Goal: Task Accomplishment & Management: Complete application form

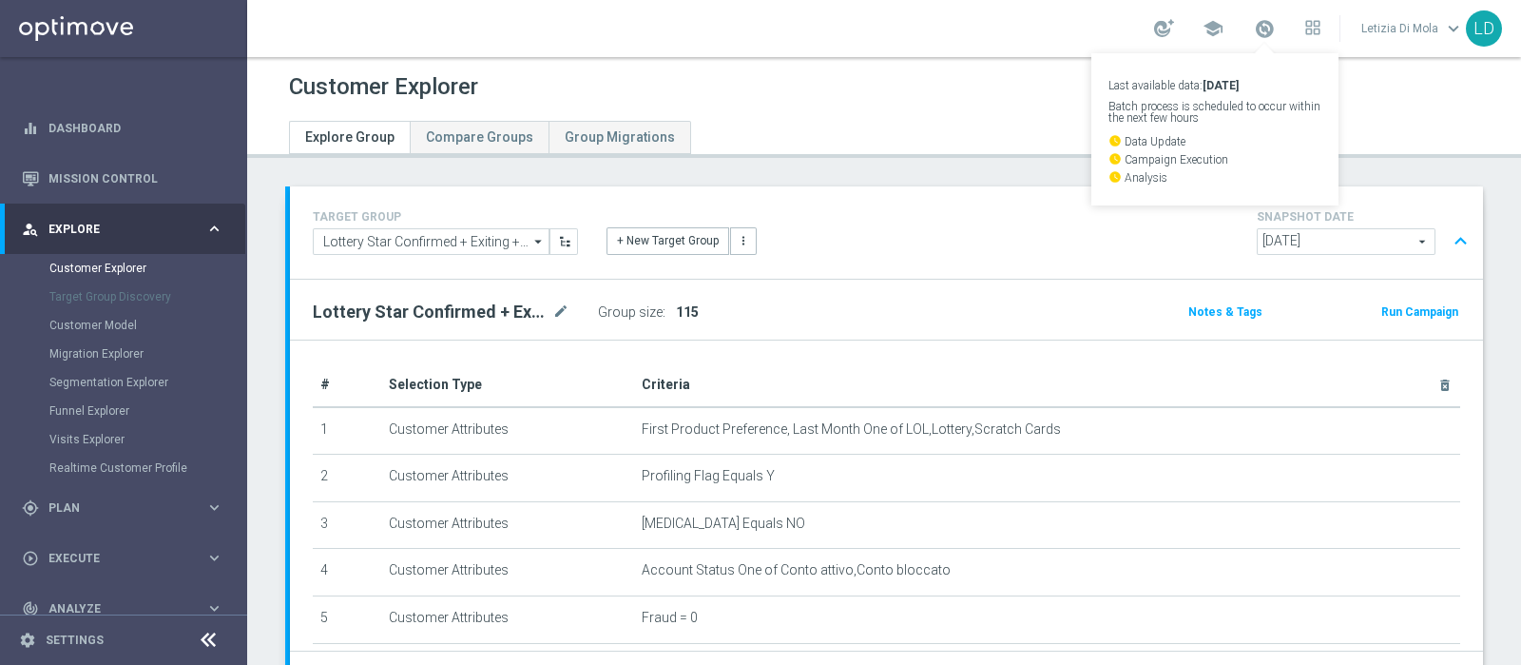
scroll to position [0, 2794]
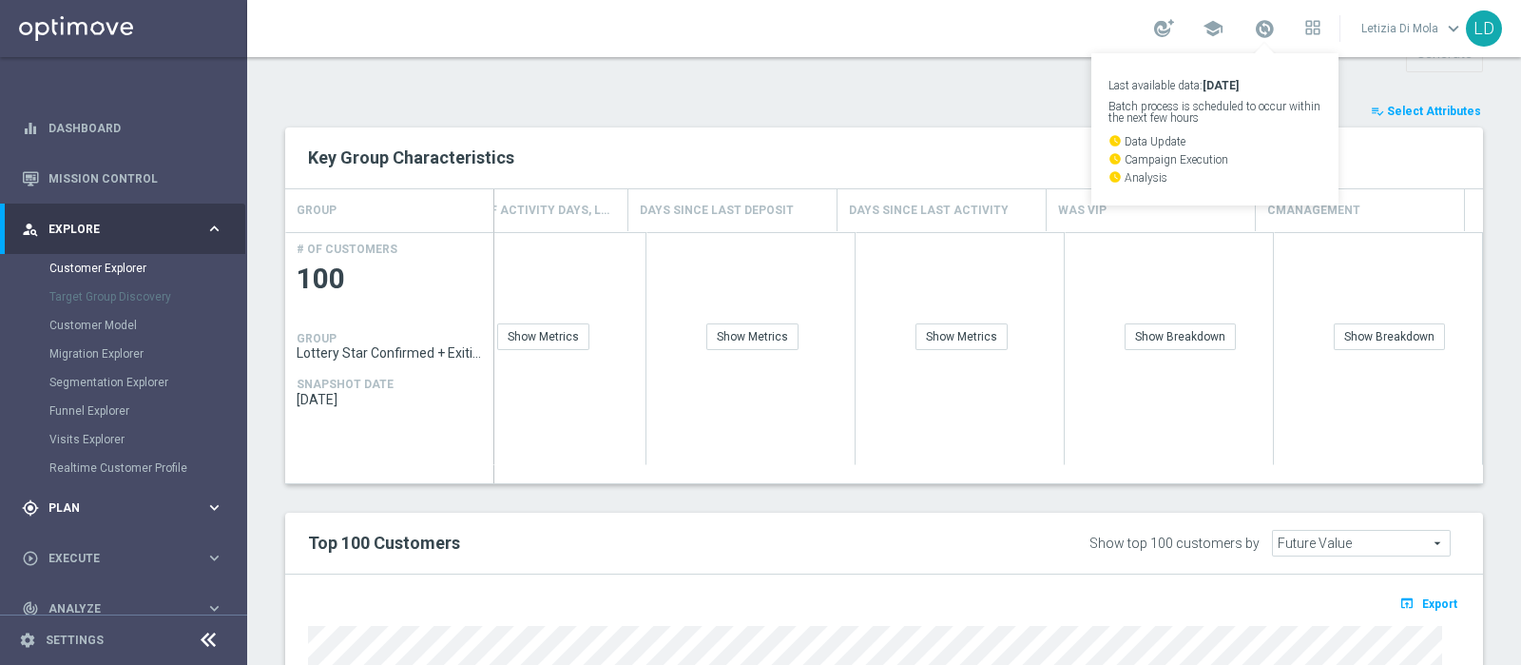
click at [212, 508] on icon "keyboard_arrow_right" at bounding box center [214, 507] width 18 height 18
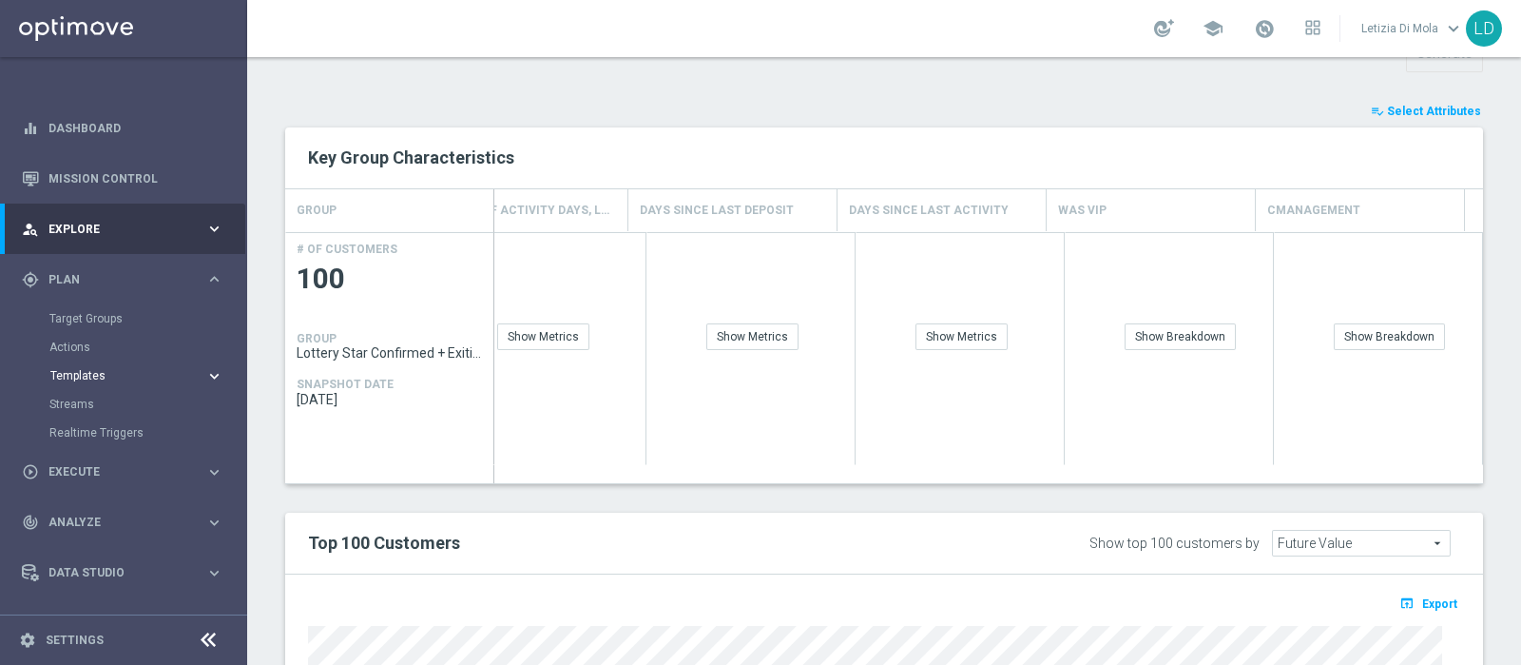
click at [90, 370] on span "Templates" at bounding box center [118, 375] width 136 height 11
click at [96, 311] on link "Target Groups" at bounding box center [123, 318] width 148 height 15
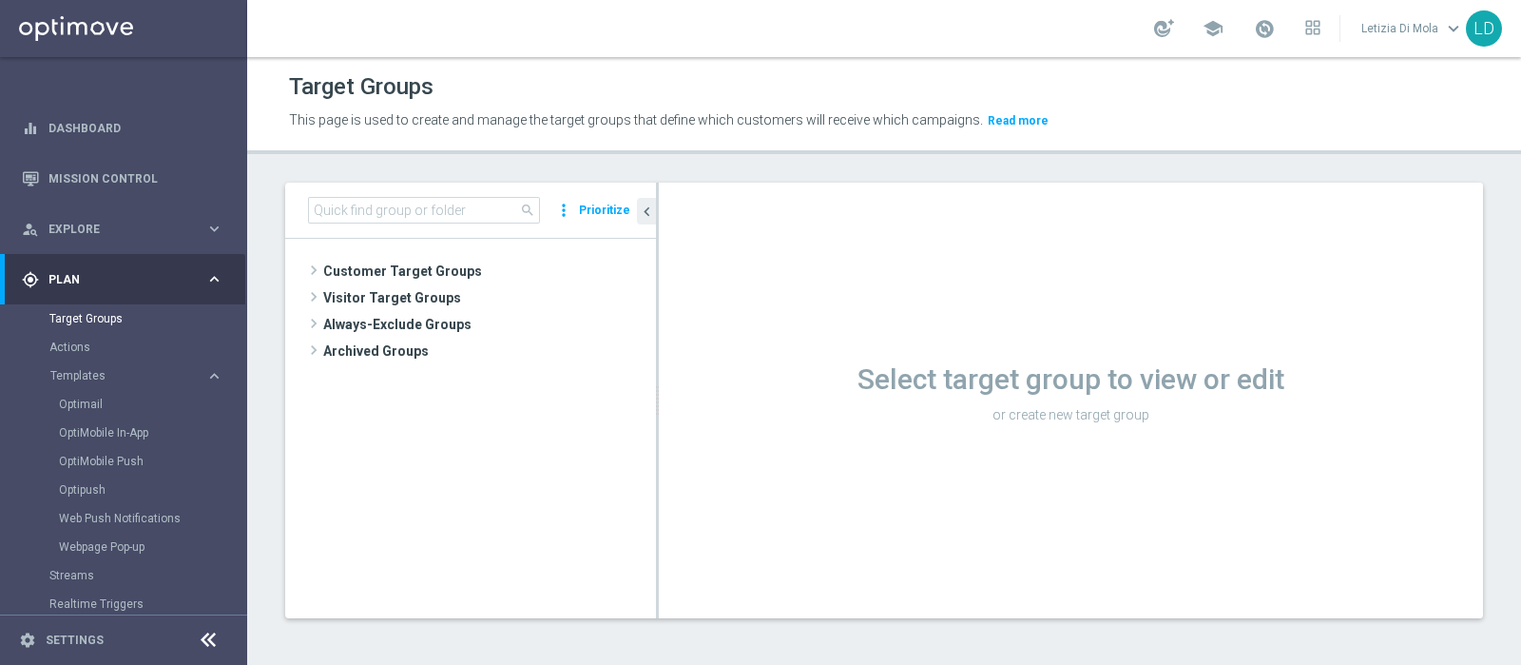
drag, startPoint x: 241, startPoint y: 496, endPoint x: 243, endPoint y: 607, distance: 111.2
click at [243, 607] on nav "equalizer Dashboard Mission Control" at bounding box center [122, 381] width 245 height 557
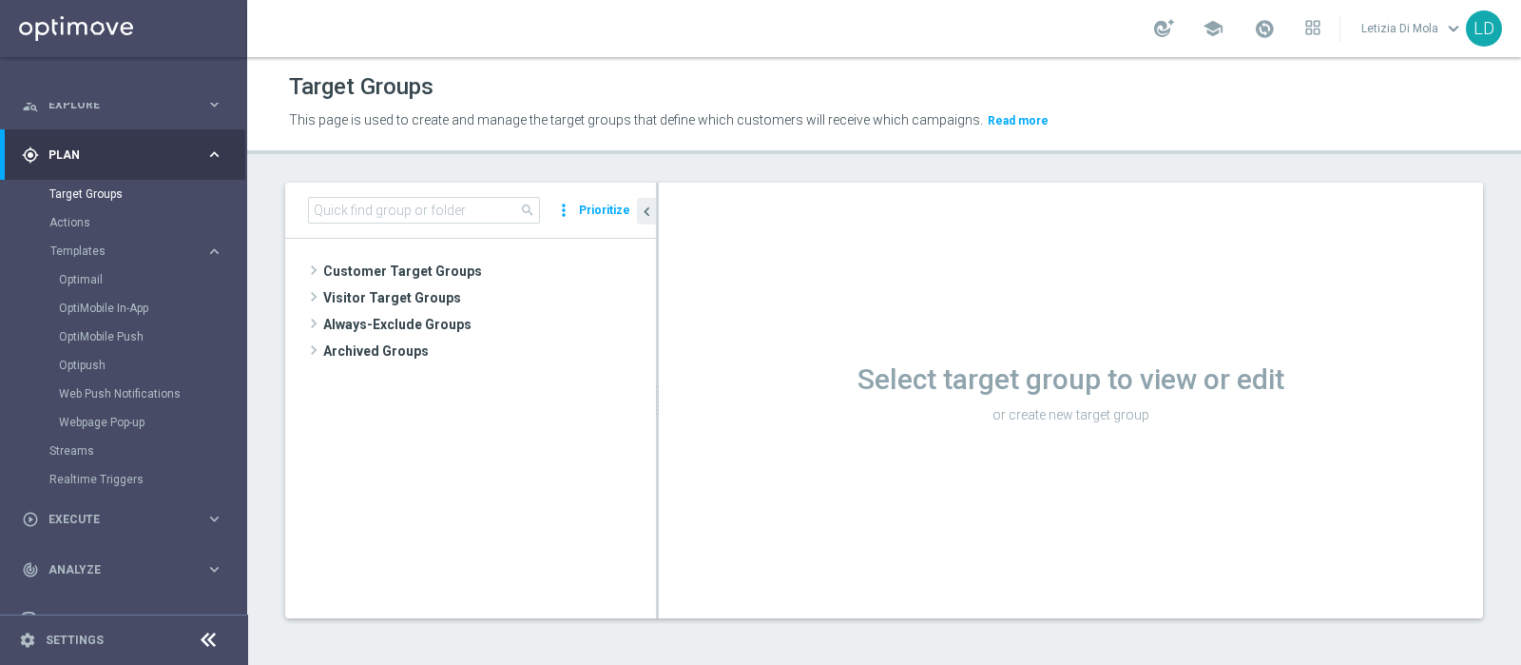
scroll to position [209, 0]
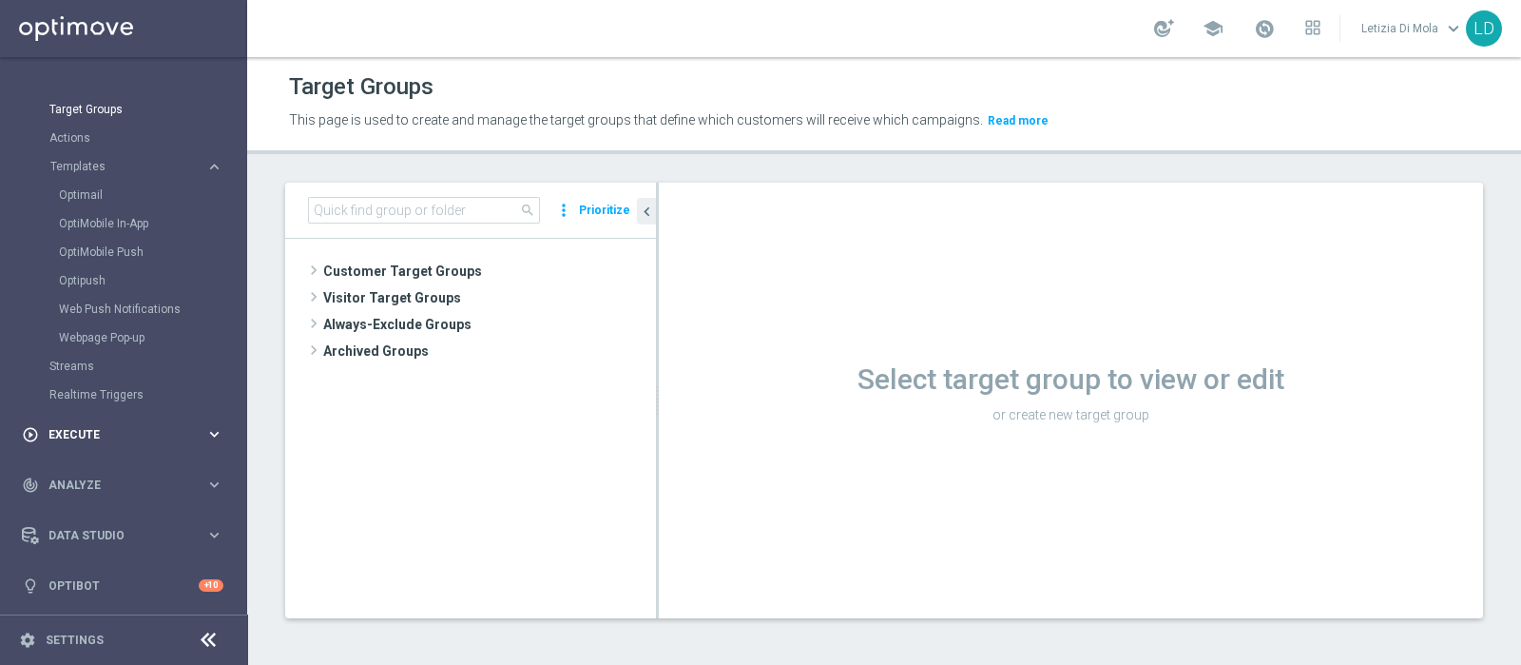
click at [95, 426] on div "play_circle_outline Execute" at bounding box center [113, 434] width 183 height 17
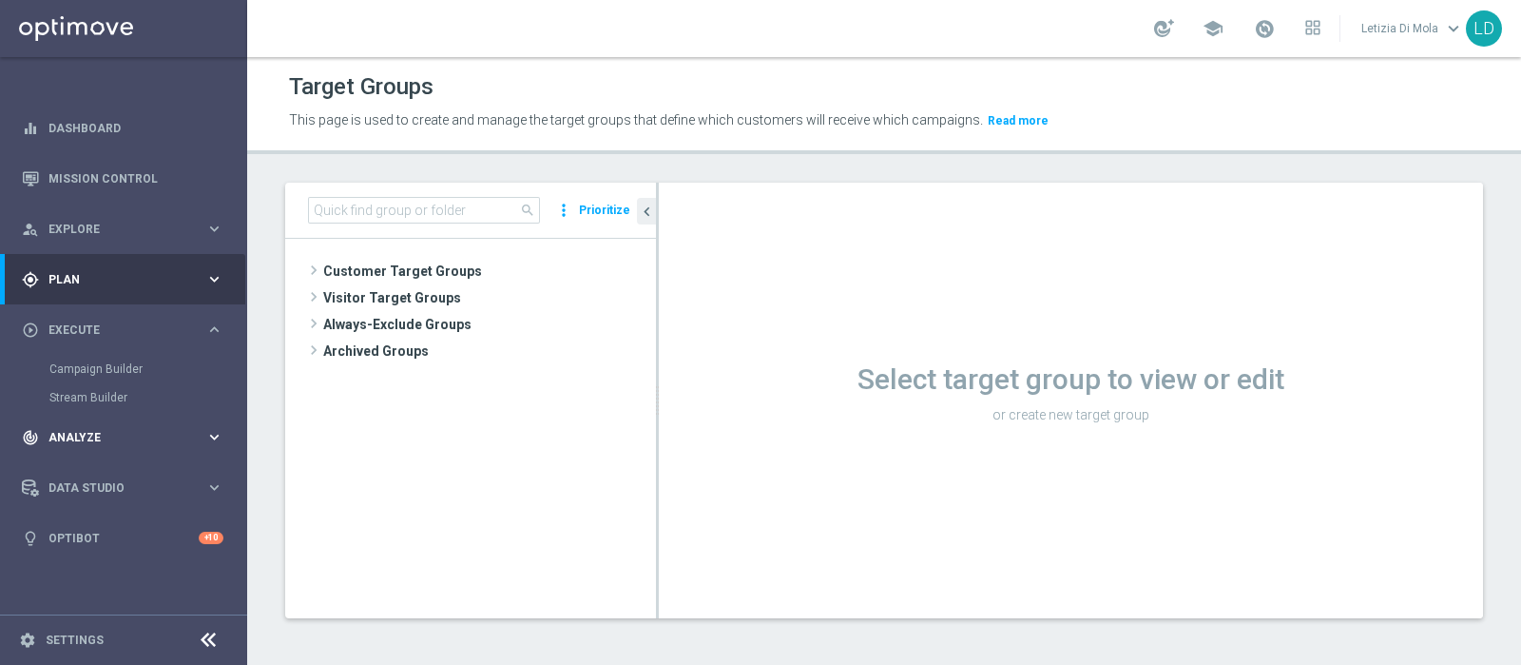
scroll to position [0, 0]
click at [88, 363] on link "Campaign Builder" at bounding box center [123, 368] width 148 height 15
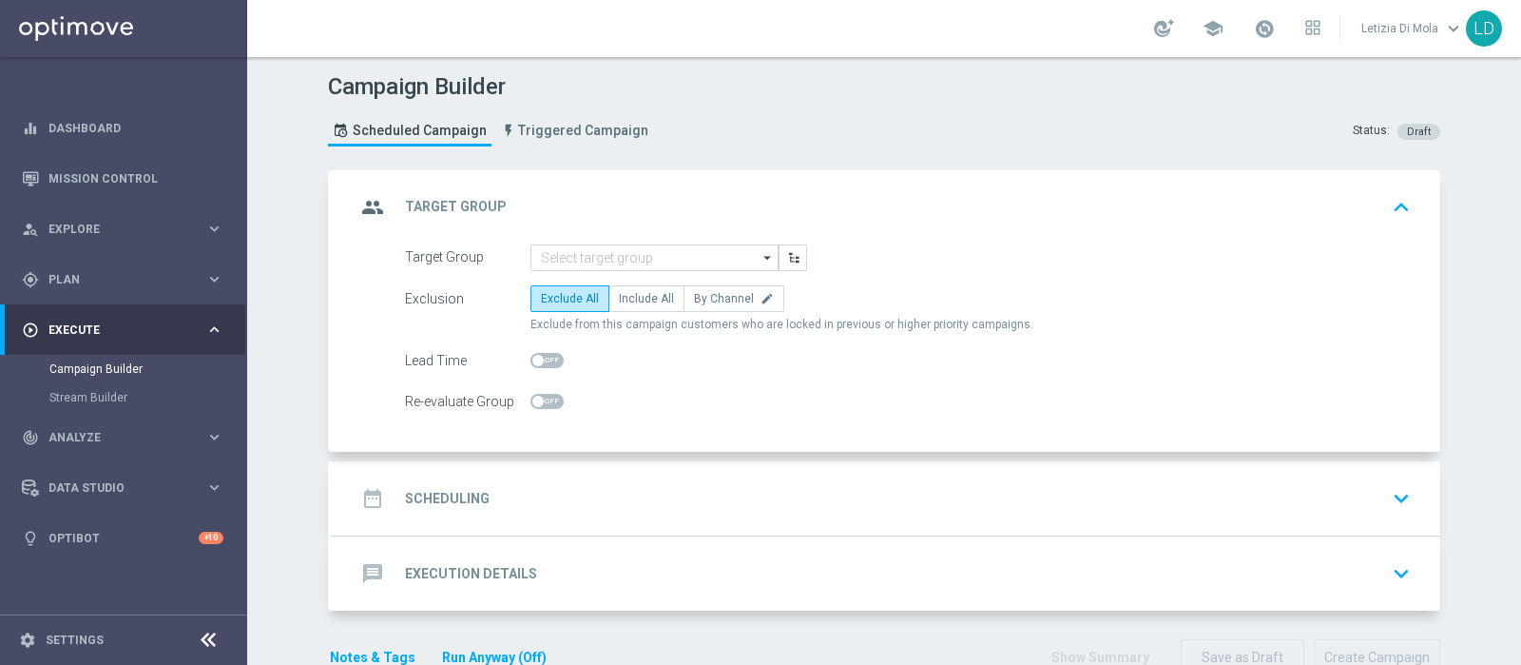
click at [759, 260] on icon "arrow_drop_down" at bounding box center [768, 257] width 19 height 25
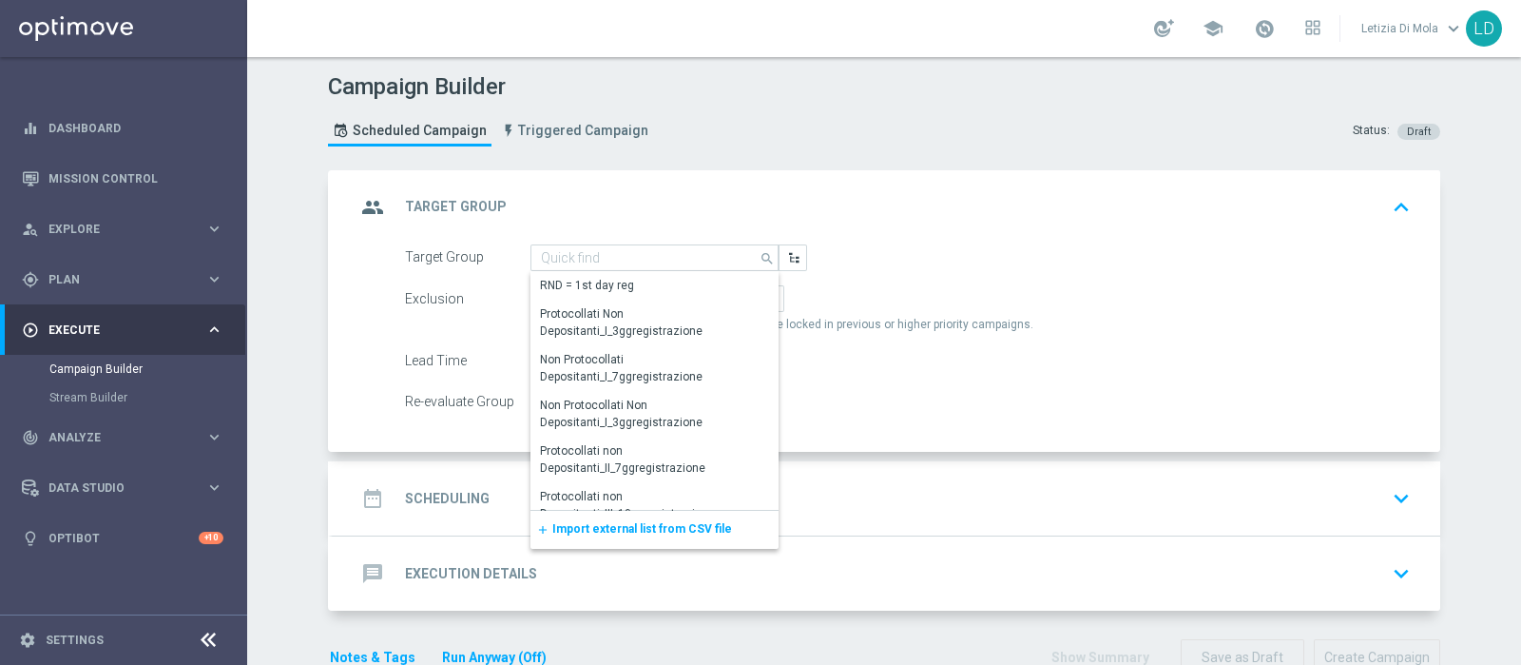
click at [690, 525] on span "Import external list from CSV file" at bounding box center [642, 528] width 180 height 13
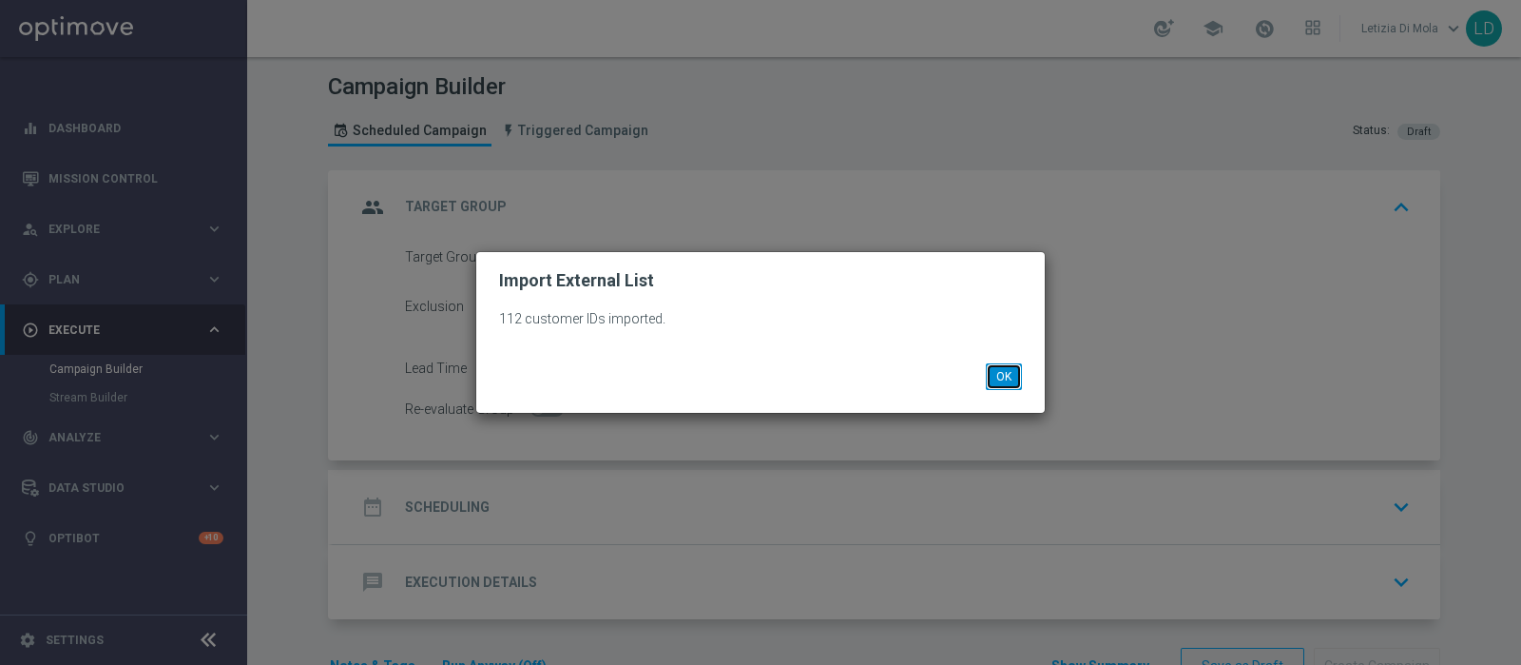
click at [1009, 370] on button "OK" at bounding box center [1004, 376] width 36 height 27
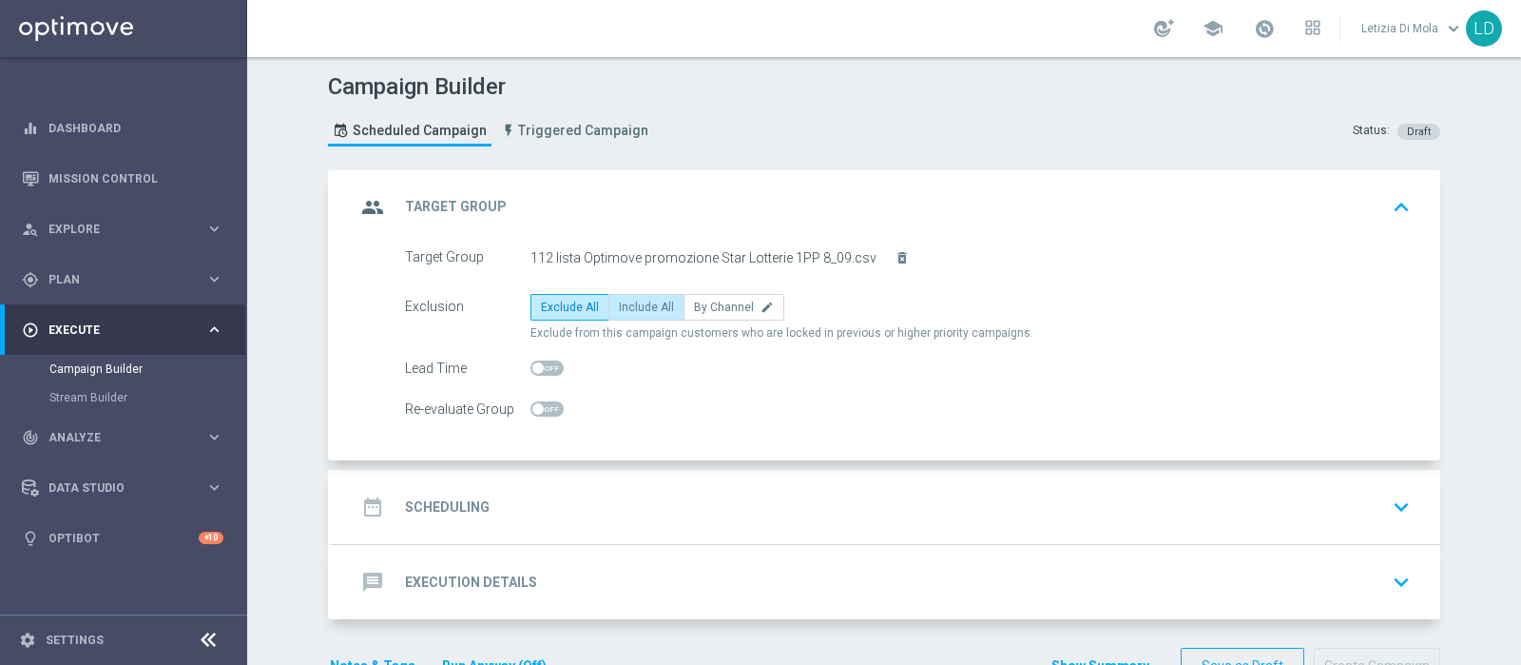
click at [651, 301] on span "Include All" at bounding box center [646, 306] width 55 height 13
click at [631, 304] on input "Include All" at bounding box center [625, 310] width 12 height 12
radio input "true"
click at [363, 200] on icon "group" at bounding box center [373, 207] width 34 height 34
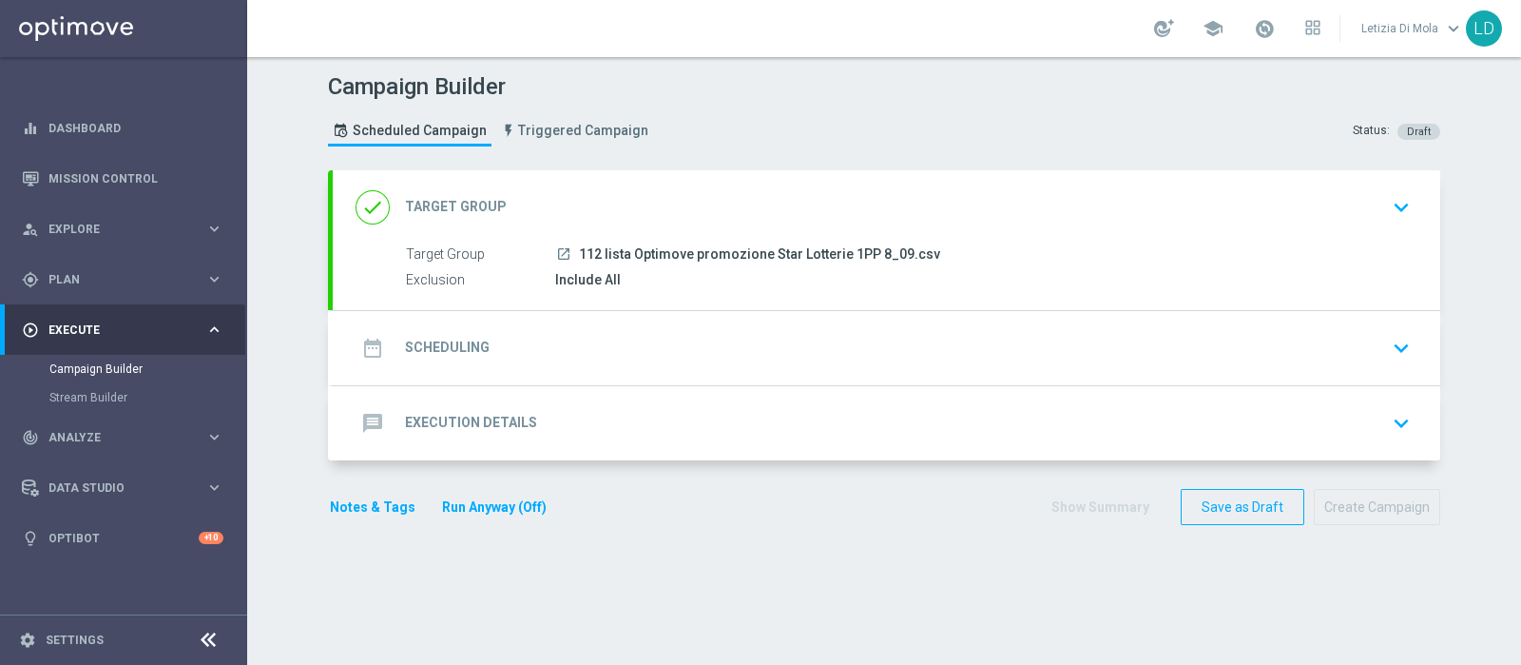
click at [360, 344] on icon "date_range" at bounding box center [373, 348] width 34 height 34
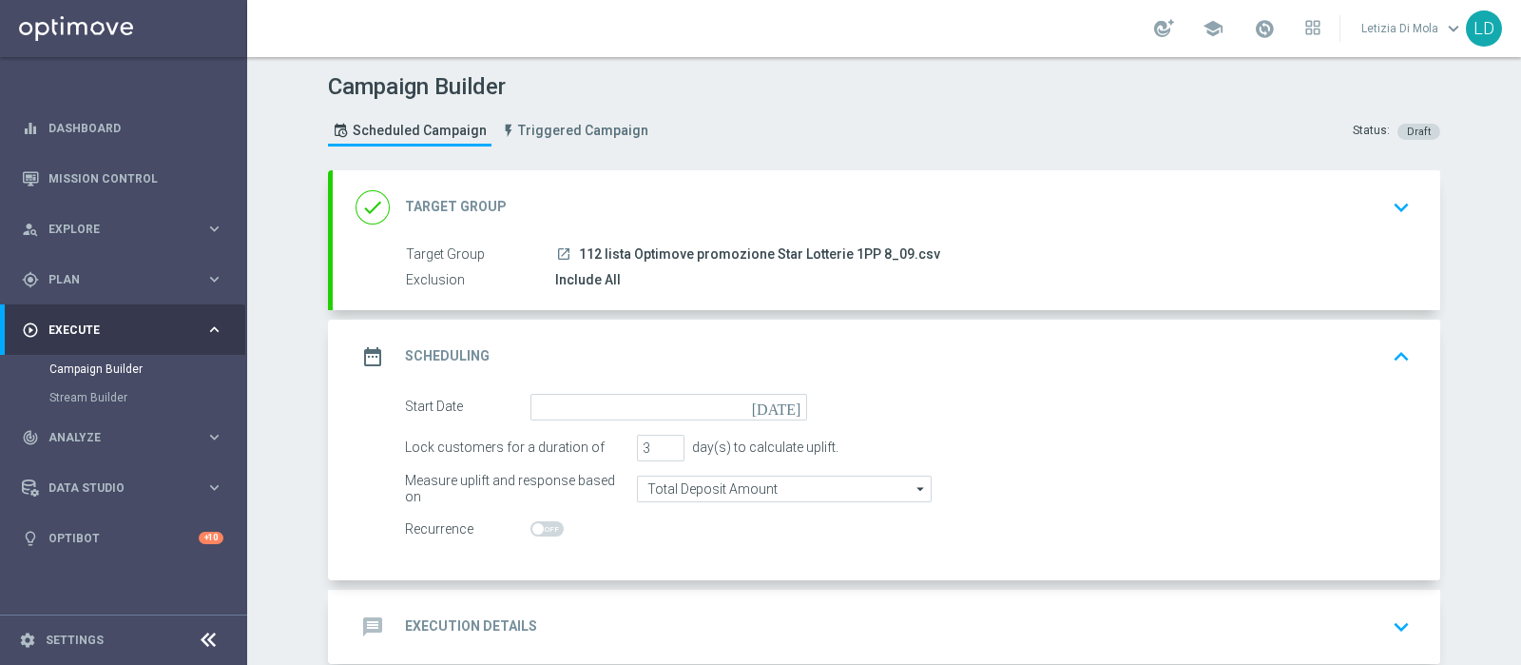
click at [784, 406] on icon "[DATE]" at bounding box center [780, 404] width 56 height 21
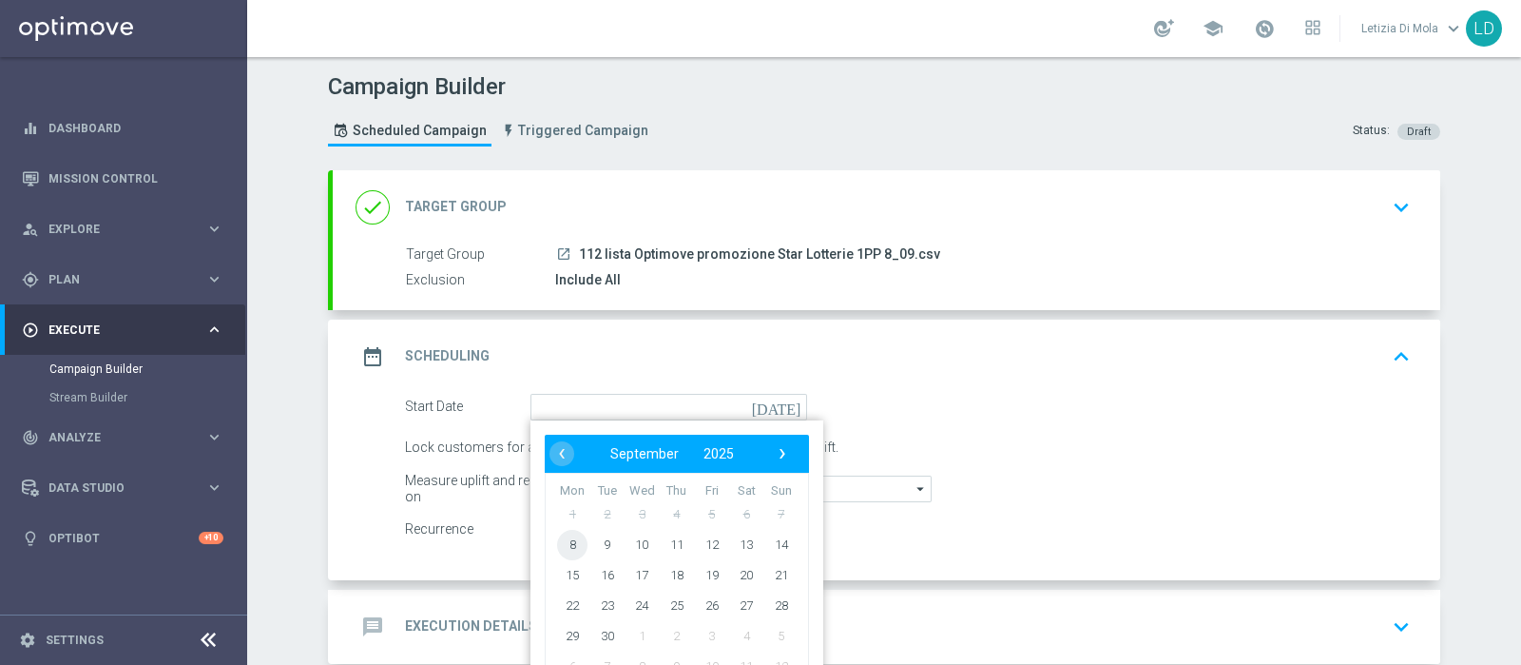
click at [561, 539] on span "8" at bounding box center [572, 544] width 30 height 30
type input "[DATE]"
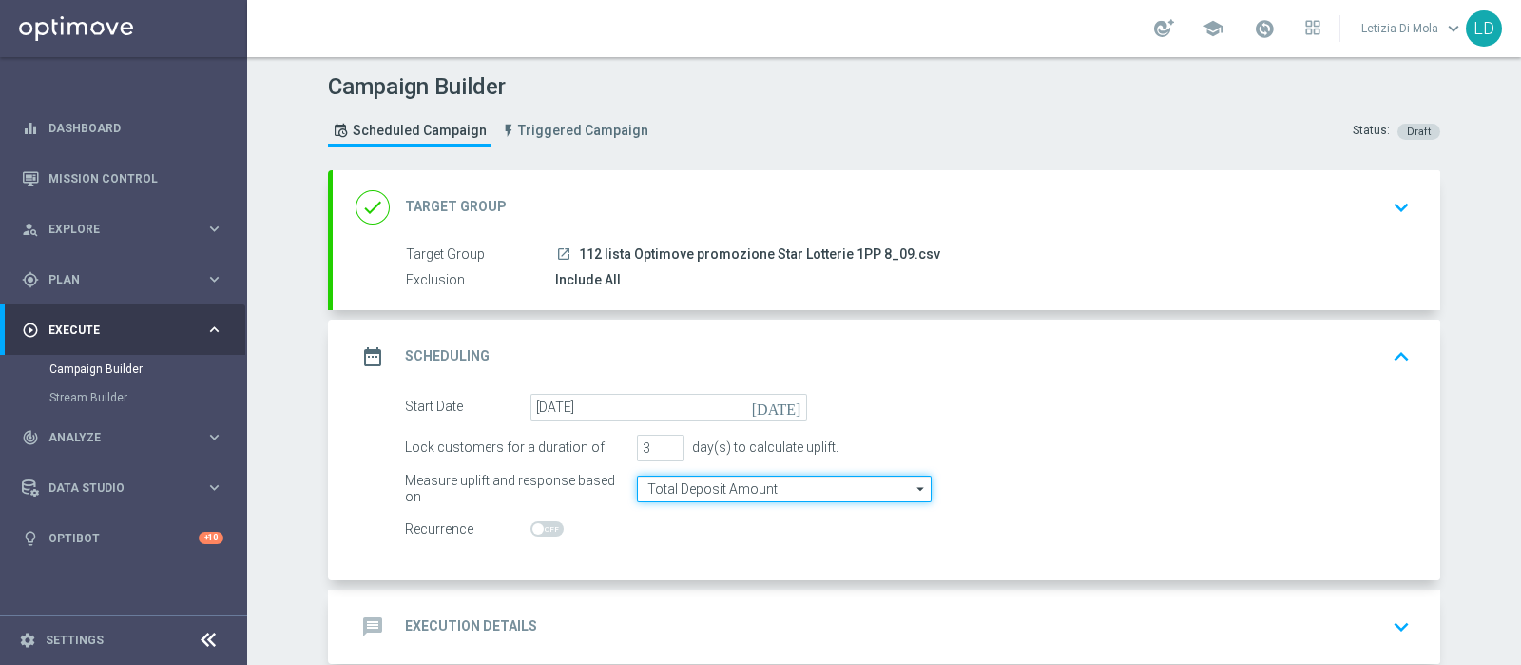
click at [901, 493] on input "Total Deposit Amount" at bounding box center [784, 488] width 295 height 27
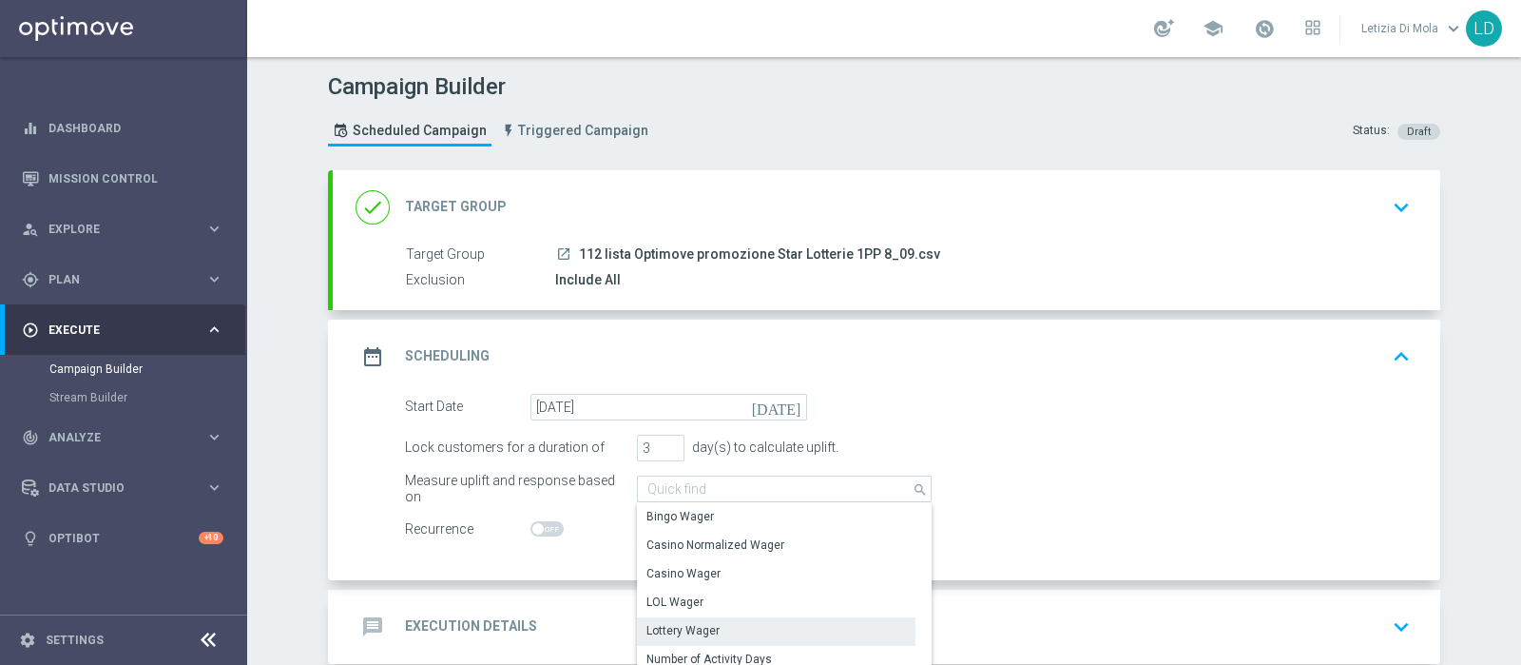
click at [795, 622] on div "Lottery Wager" at bounding box center [776, 630] width 279 height 27
type input "Lottery Wager"
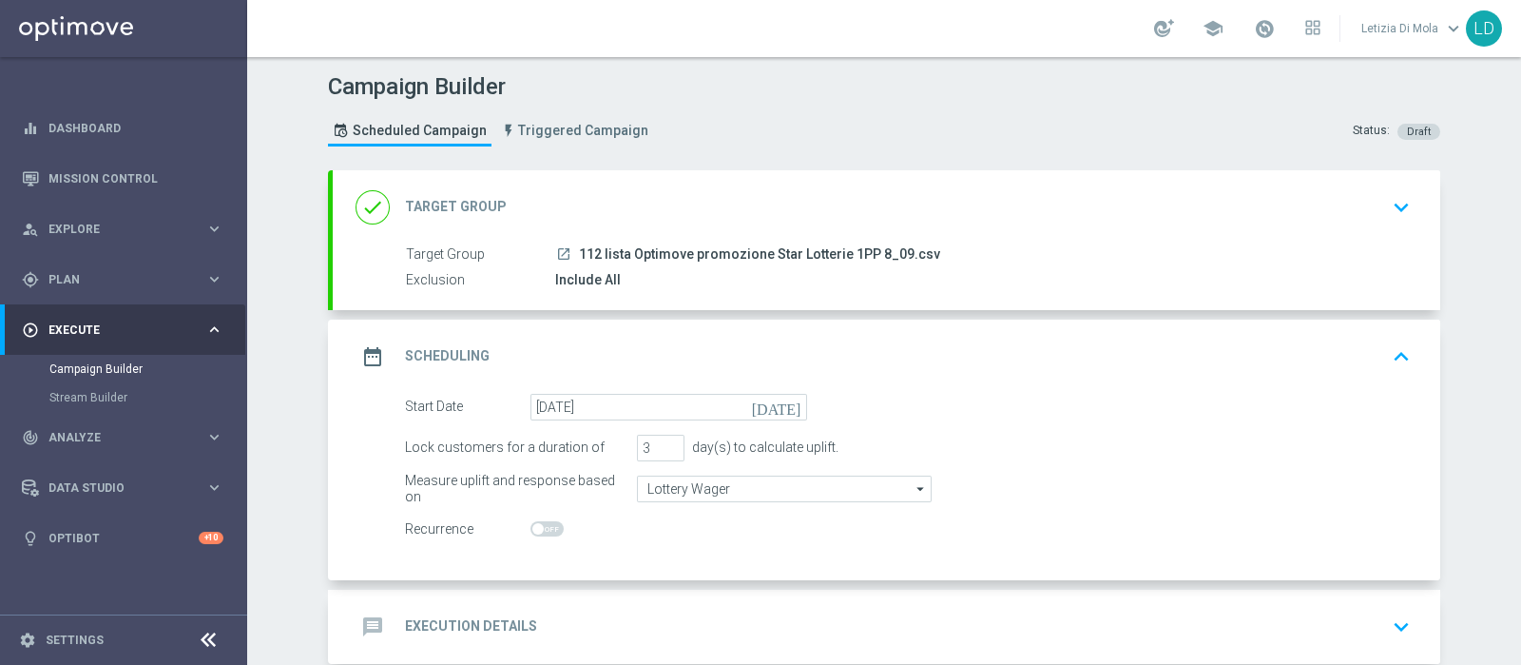
click at [356, 350] on icon "date_range" at bounding box center [373, 356] width 34 height 34
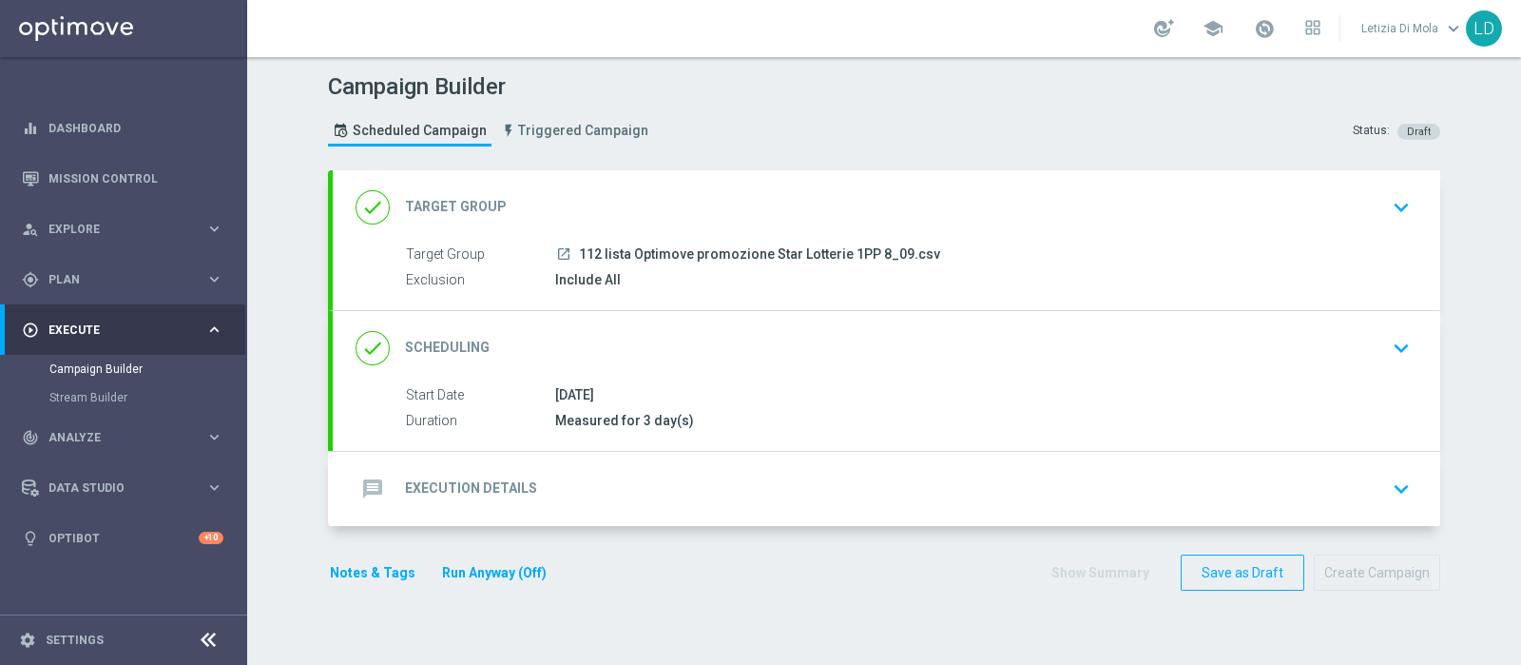
click at [358, 481] on icon "message" at bounding box center [373, 489] width 34 height 34
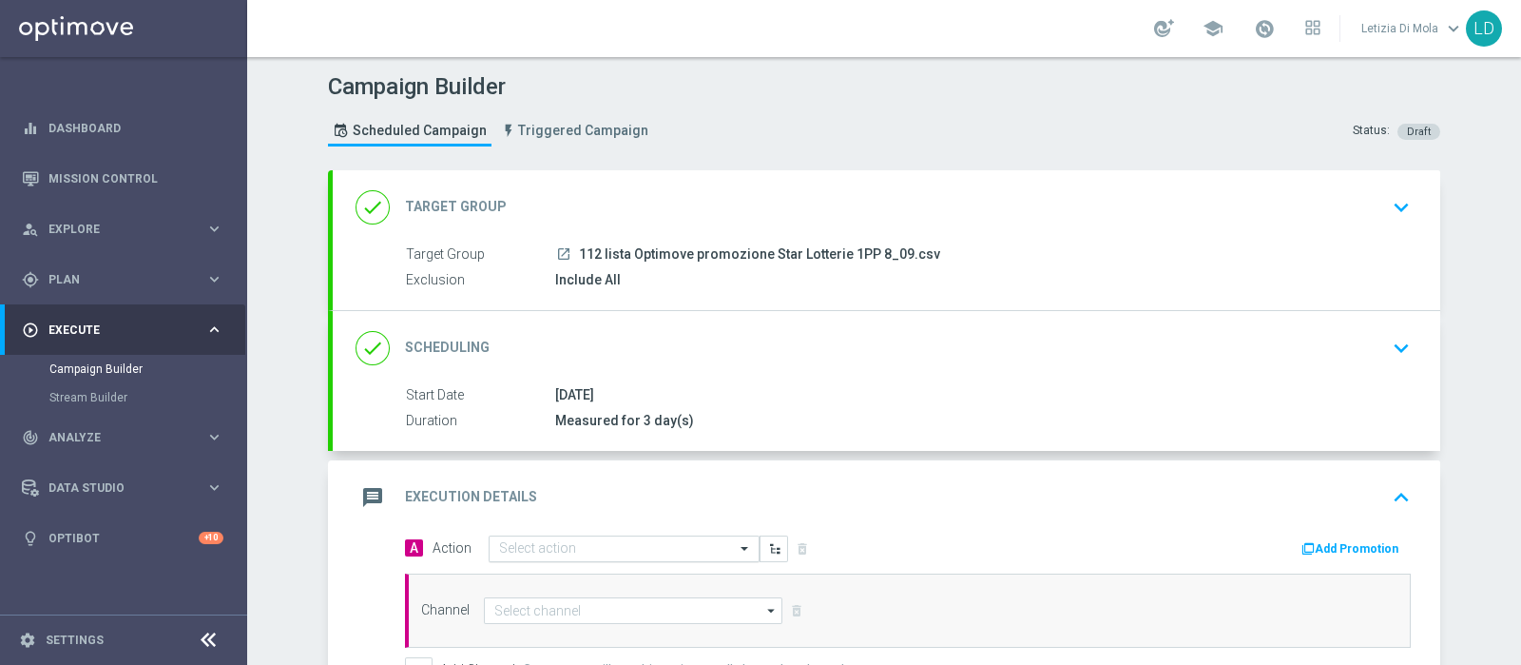
click at [737, 545] on span at bounding box center [747, 548] width 24 height 16
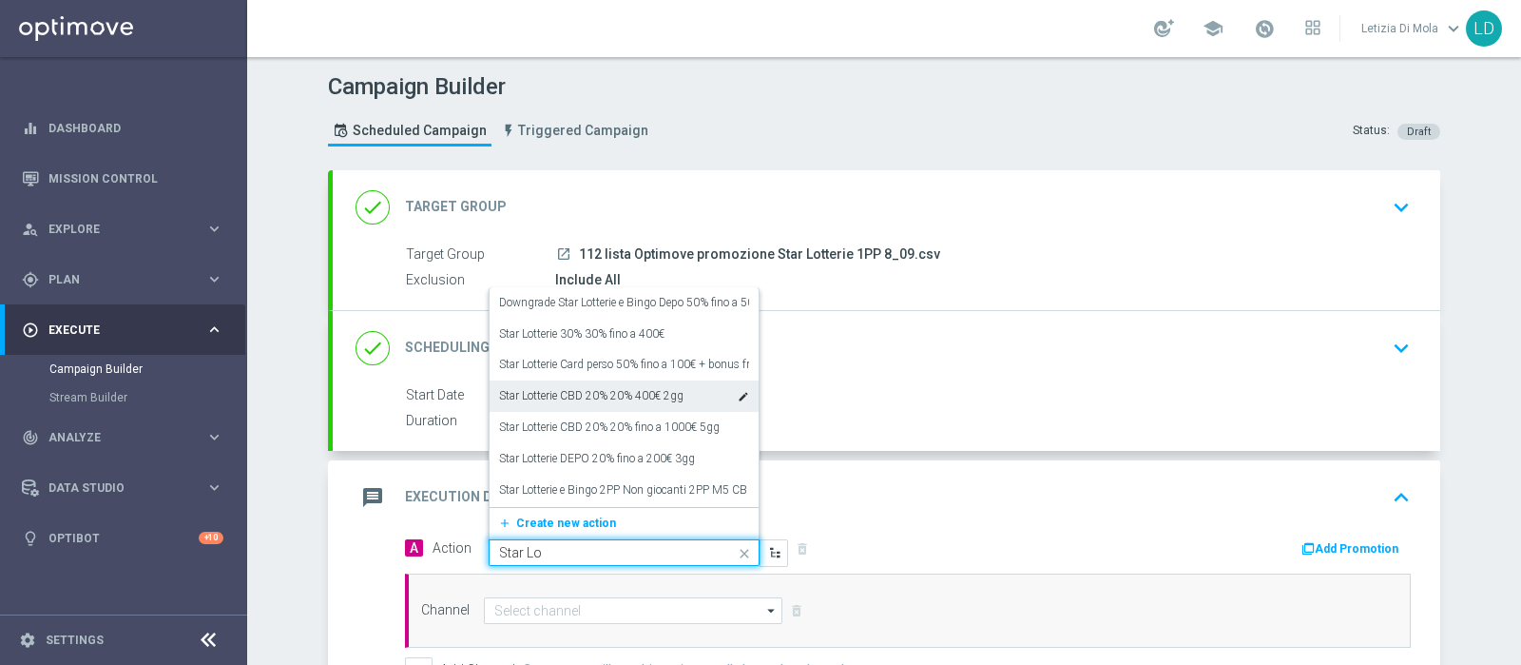
scroll to position [118, 0]
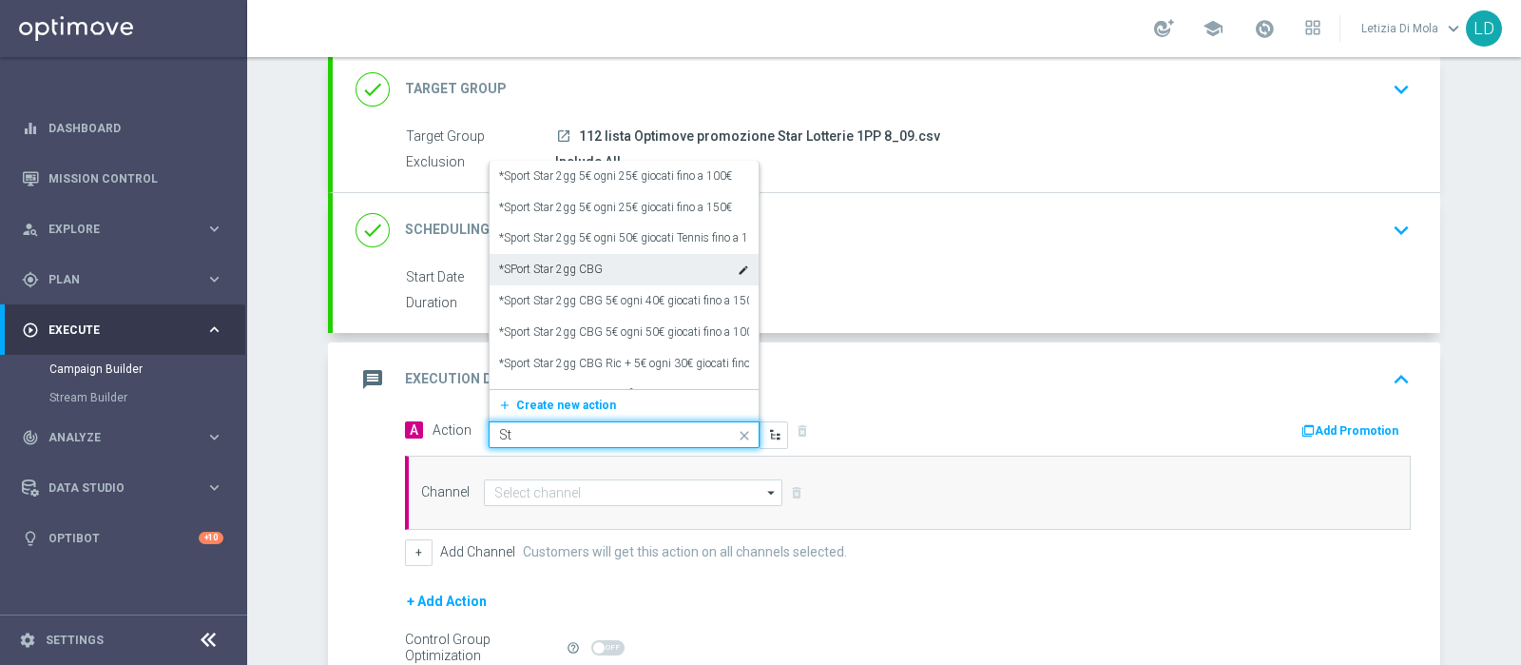
type input "S"
type input "progress"
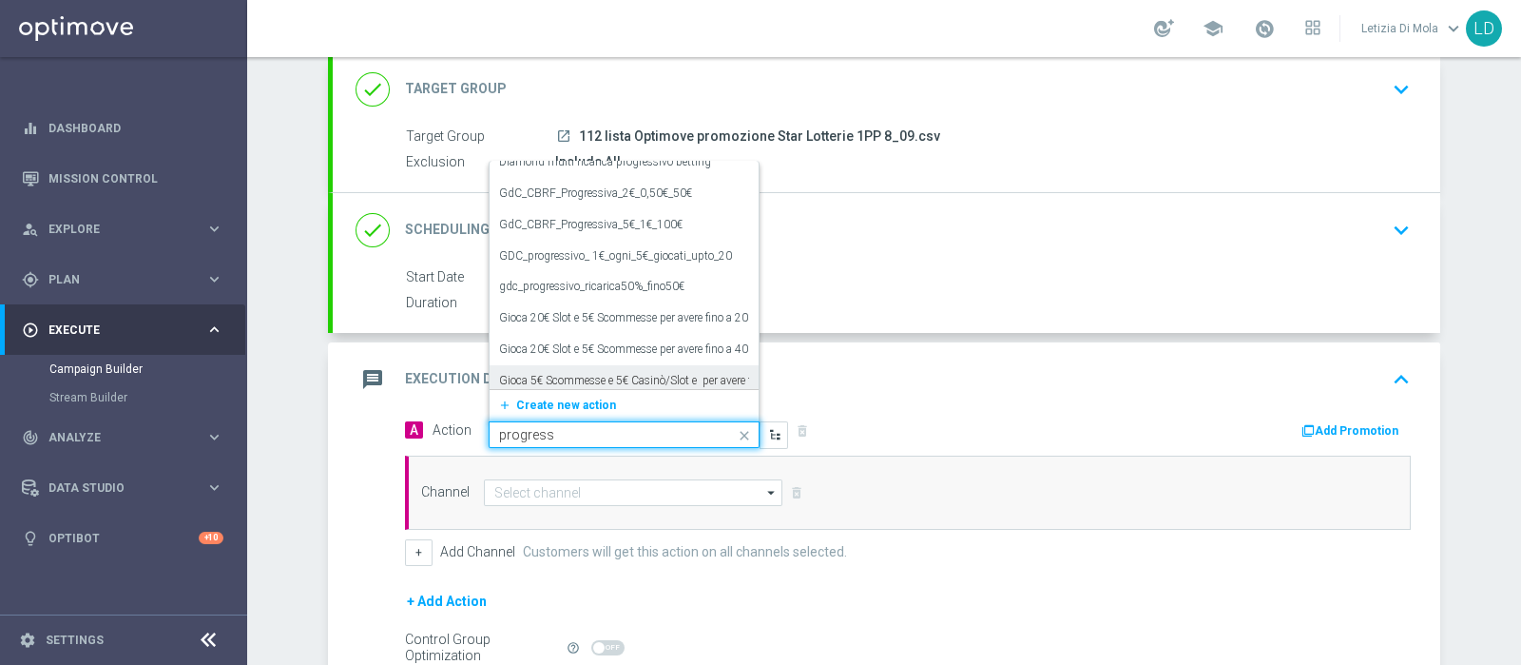
scroll to position [2258, 0]
click at [605, 355] on label "Lotterie Diamond CB Perso con Deposito progressiva/3gg" at bounding box center [641, 363] width 285 height 16
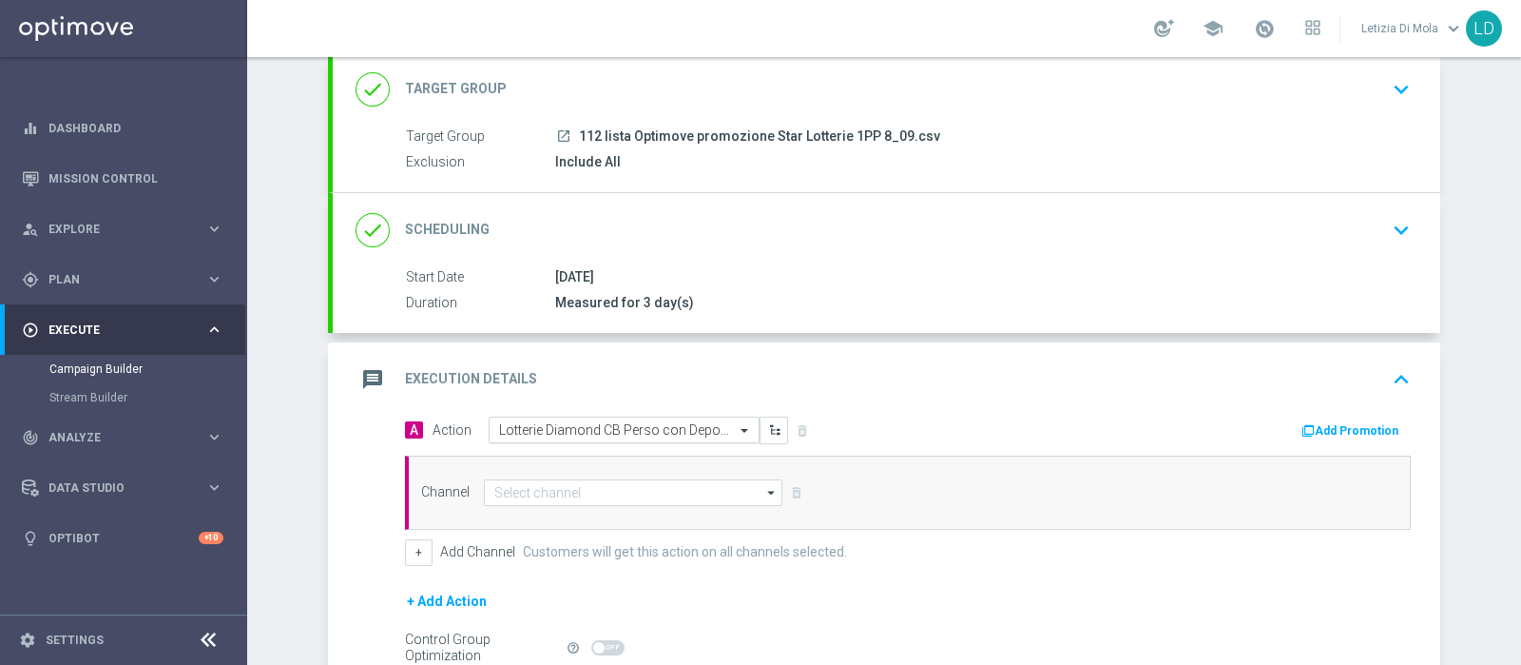
click at [735, 428] on span at bounding box center [747, 430] width 24 height 16
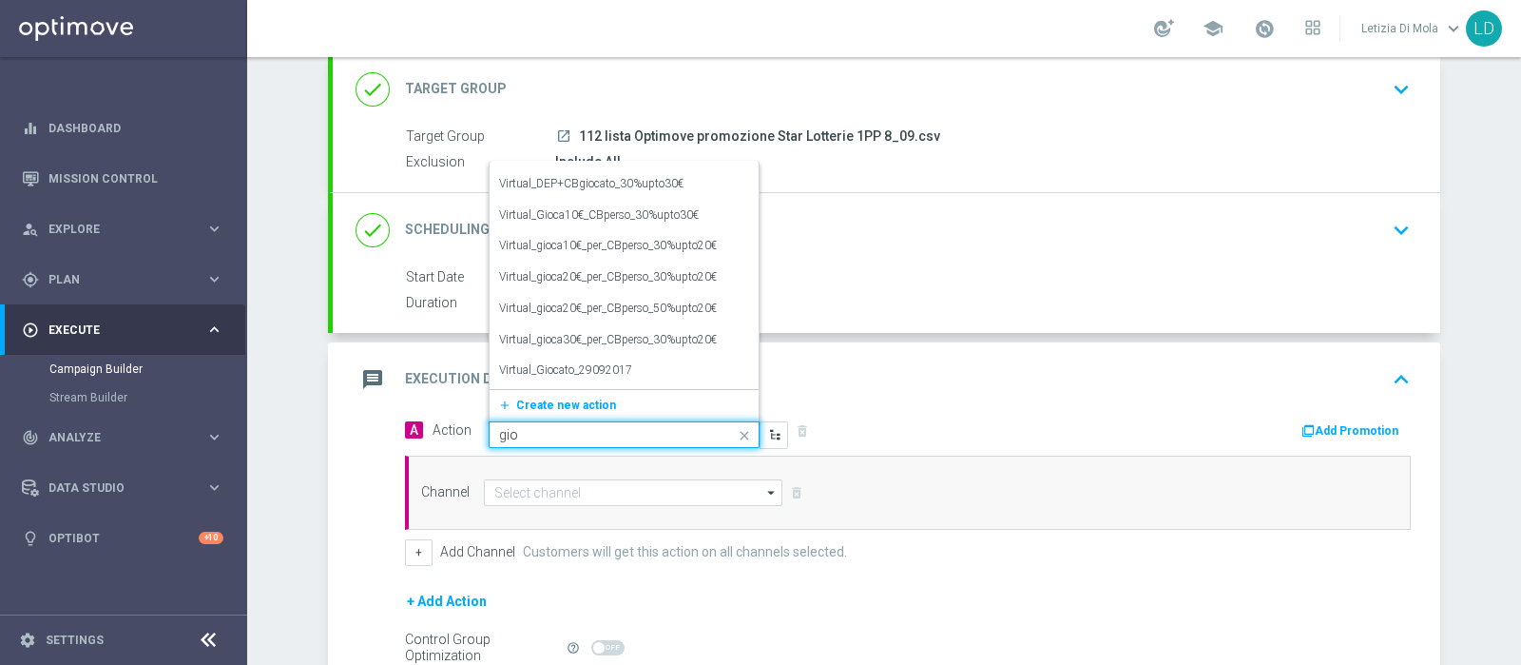
scroll to position [88241, 0]
type input "g"
type input "Lotterie Diamond"
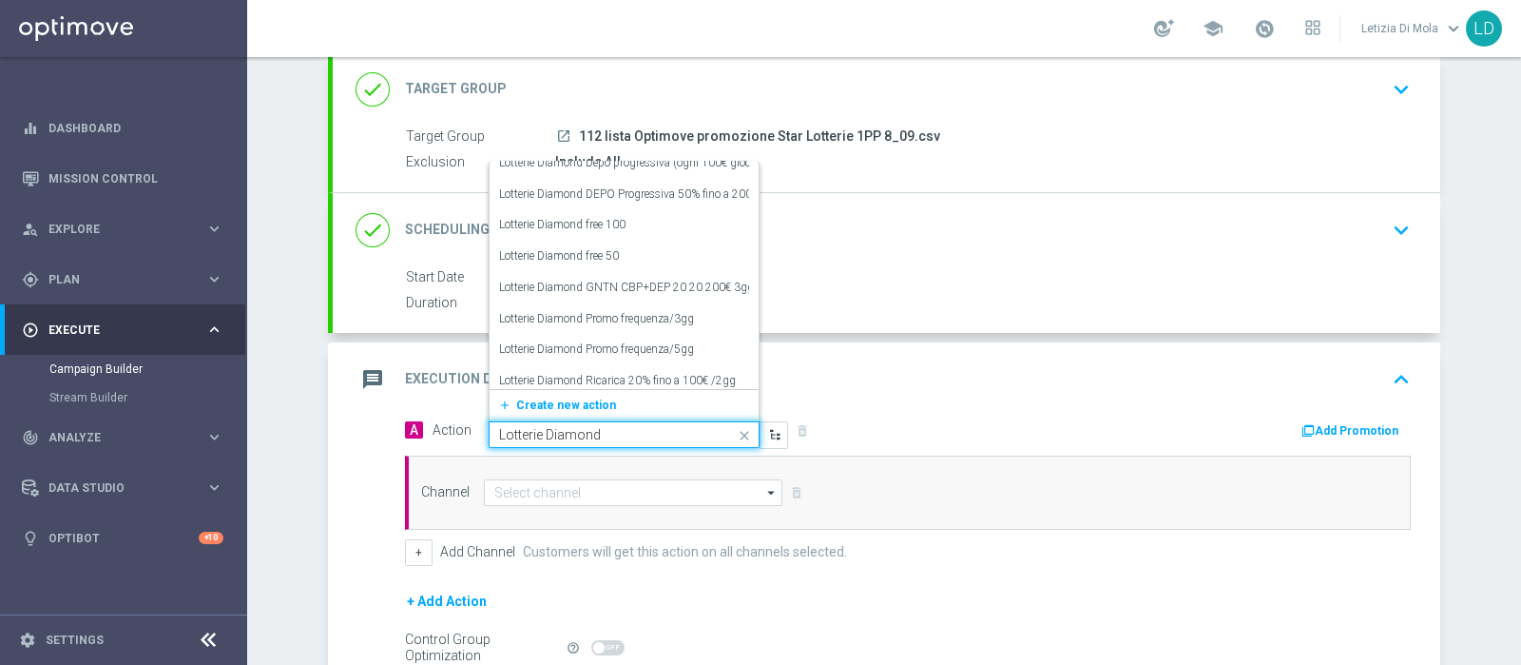
scroll to position [3189, 0]
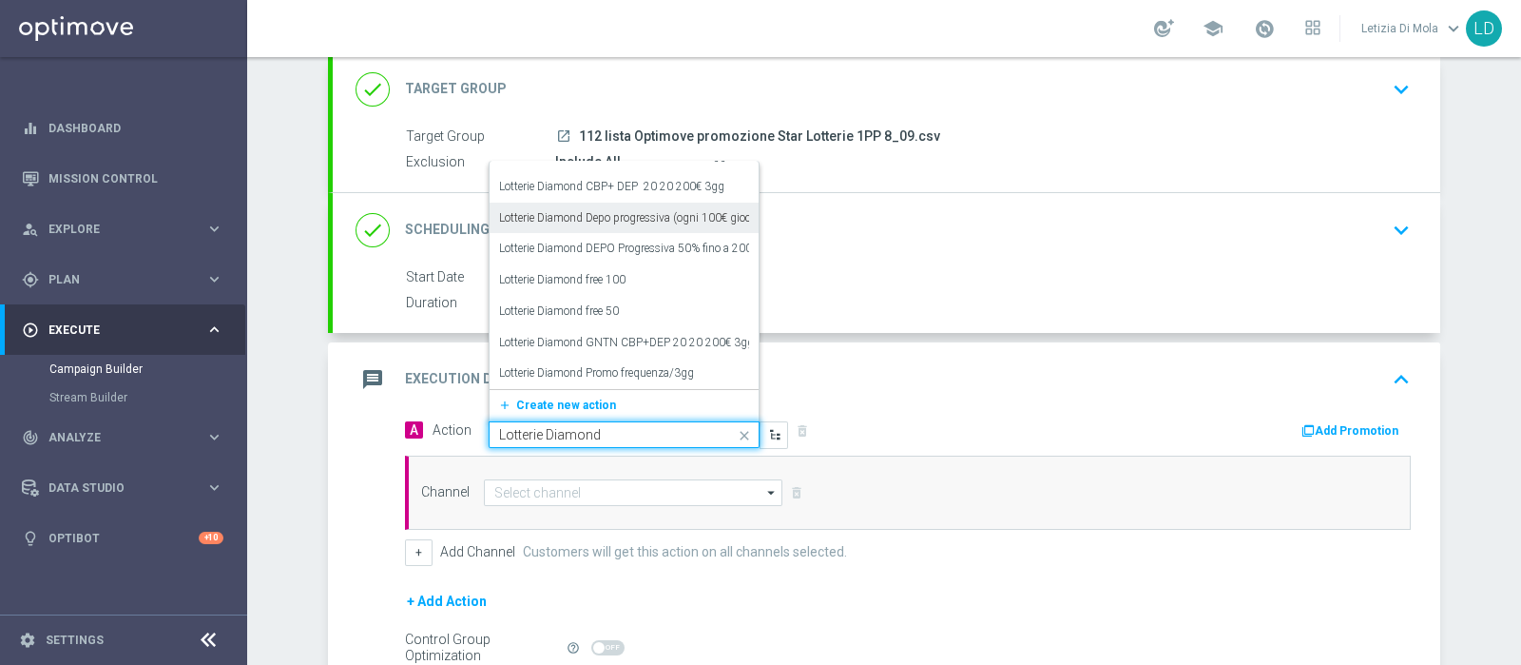
click at [637, 213] on label "Lotterie Diamond Depo progressiva (ogni 100€ giocati 10€ bonus) 3gg" at bounding box center [672, 218] width 347 height 16
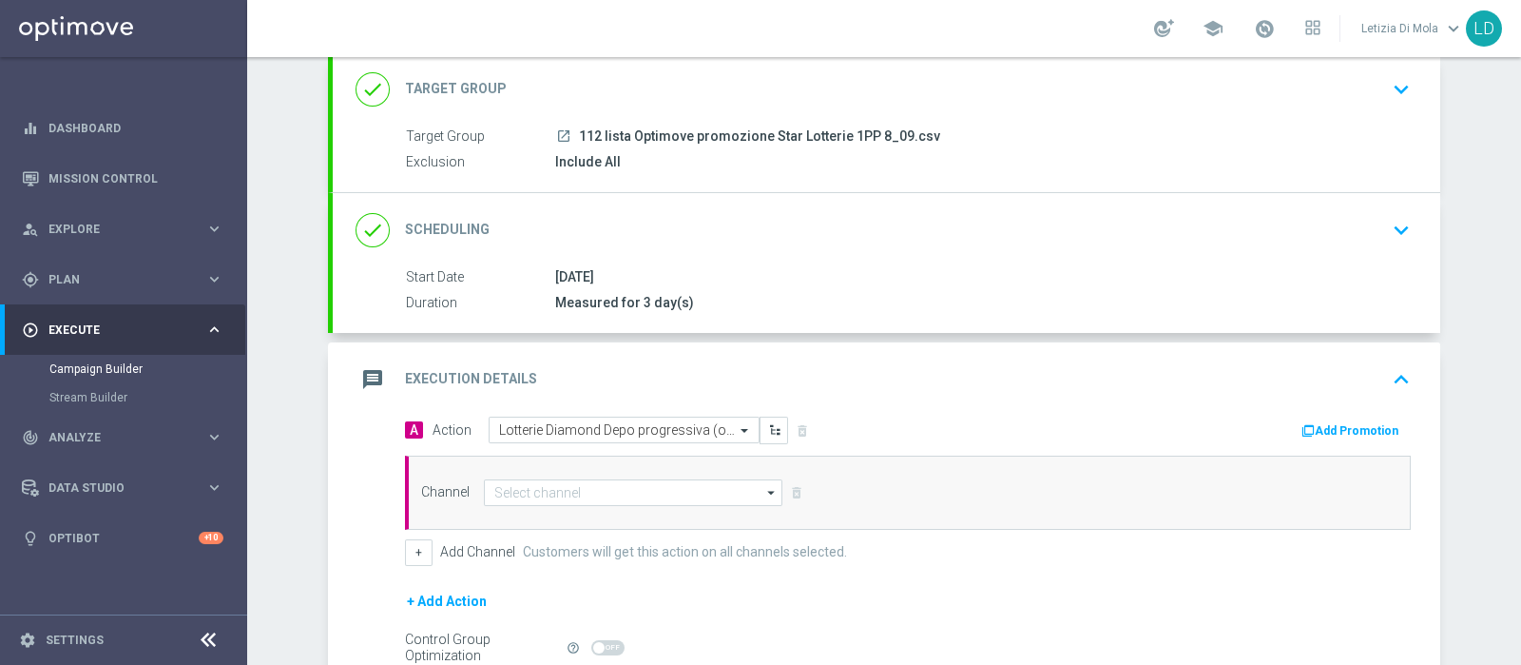
click at [765, 482] on icon "arrow_drop_down" at bounding box center [771, 492] width 19 height 25
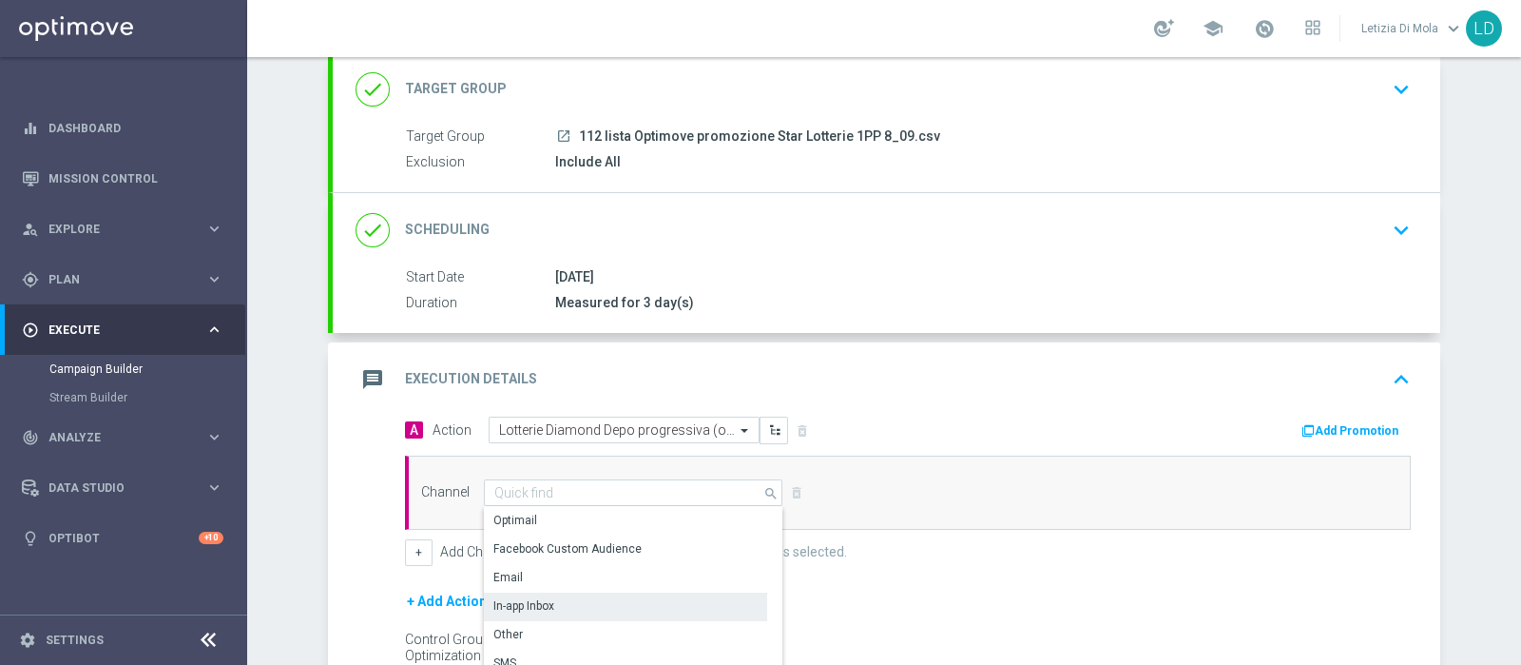
click at [635, 602] on div "In-app Inbox" at bounding box center [625, 605] width 283 height 27
type input "In-app Inbox"
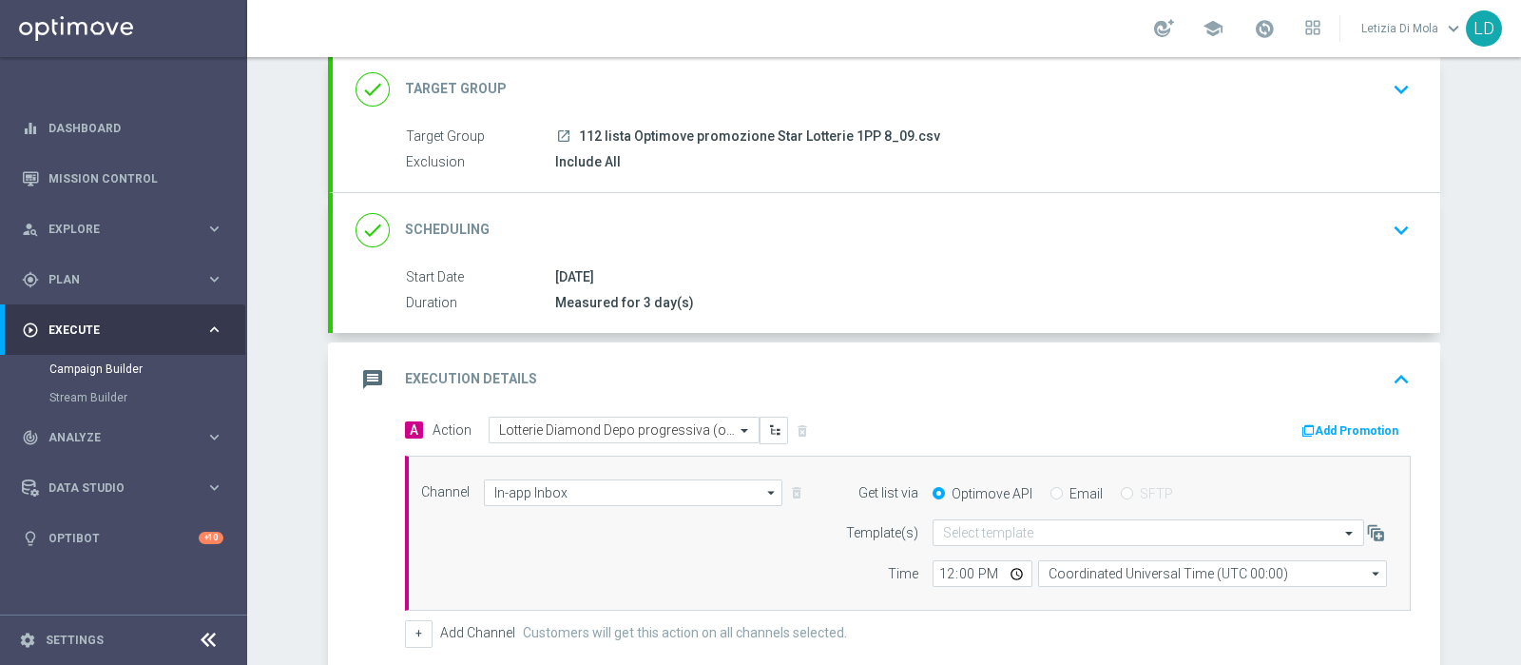
click at [1070, 490] on label "Email" at bounding box center [1086, 493] width 33 height 17
click at [1060, 490] on input "Email" at bounding box center [1056, 495] width 12 height 12
radio input "true"
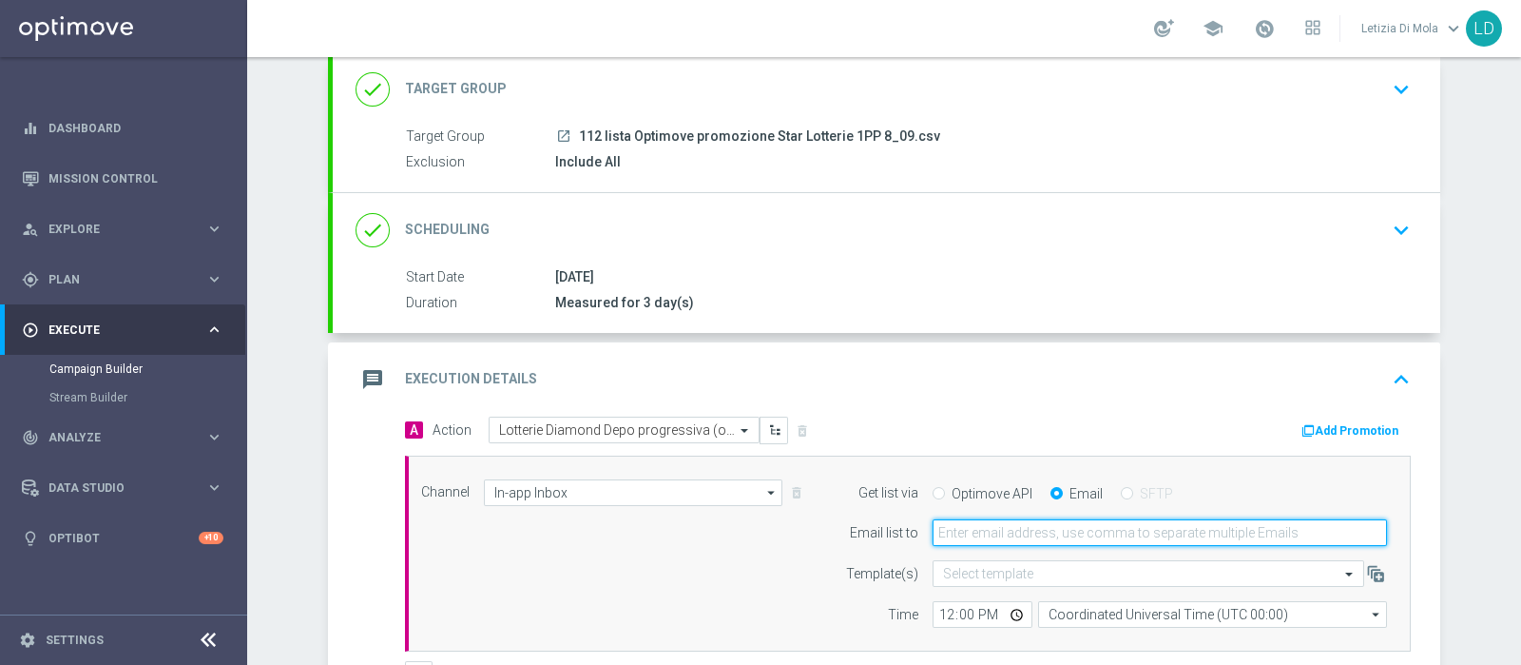
click at [1014, 533] on input "email" at bounding box center [1160, 532] width 454 height 27
type input "[PERSON_NAME][EMAIL_ADDRESS][DOMAIN_NAME]"
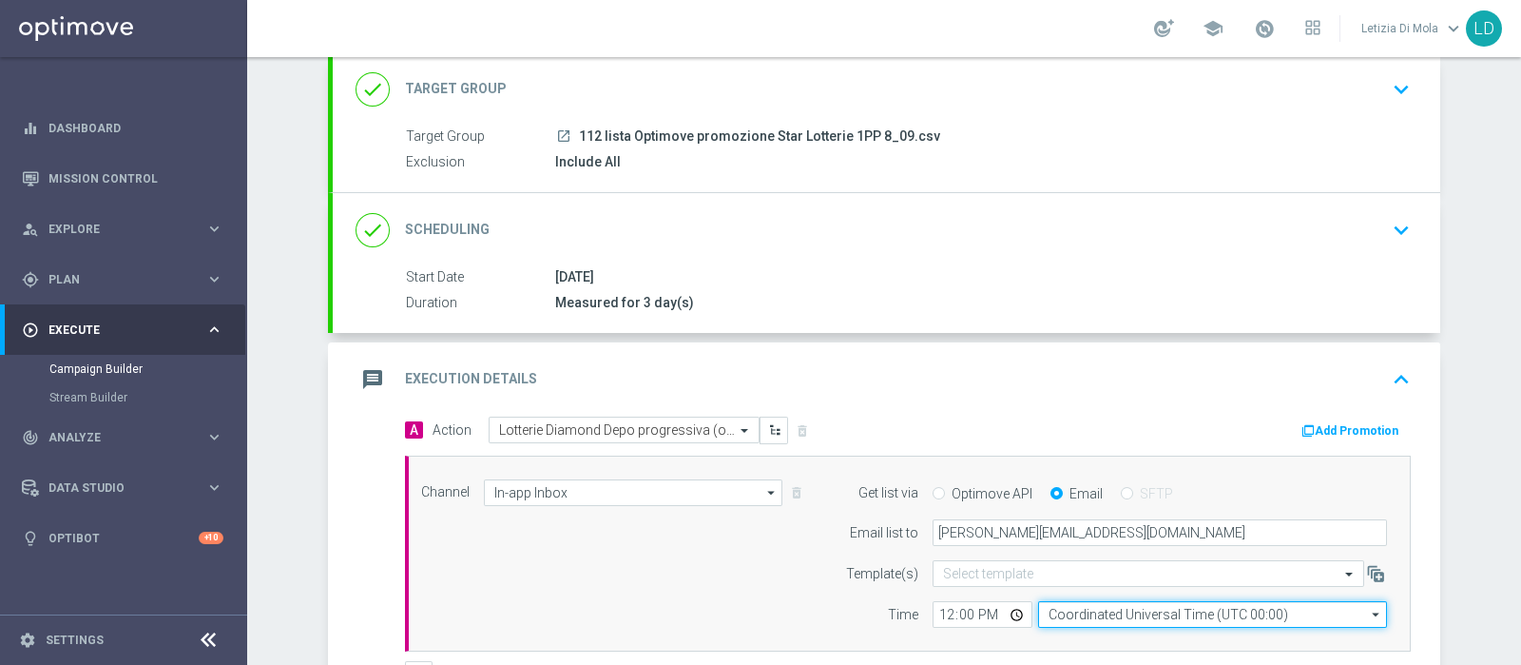
click at [1096, 601] on input "Coordinated Universal Time (UTC 00:00)" at bounding box center [1212, 614] width 349 height 27
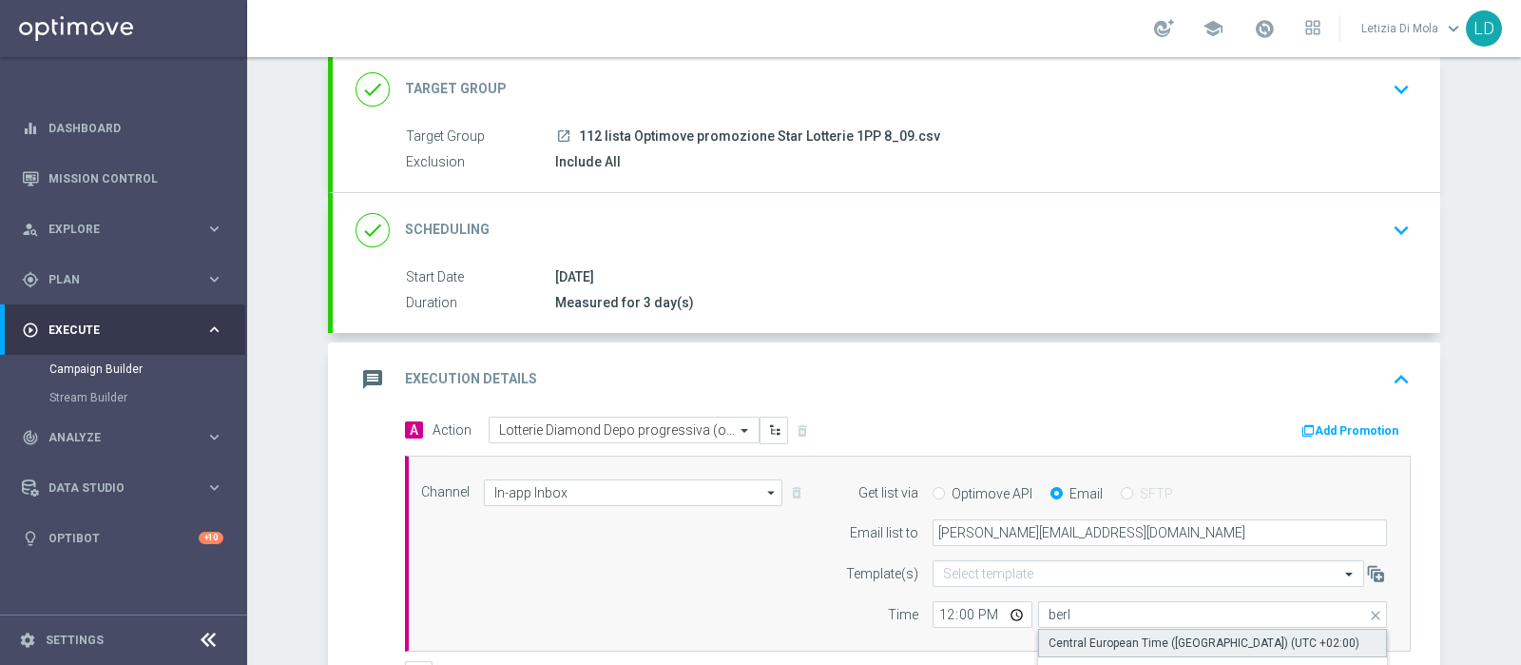
click at [1108, 637] on div "Central European Time ([GEOGRAPHIC_DATA]) (UTC +02:00)" at bounding box center [1204, 642] width 311 height 17
type input "Central European Time ([GEOGRAPHIC_DATA]) (UTC +02:00)"
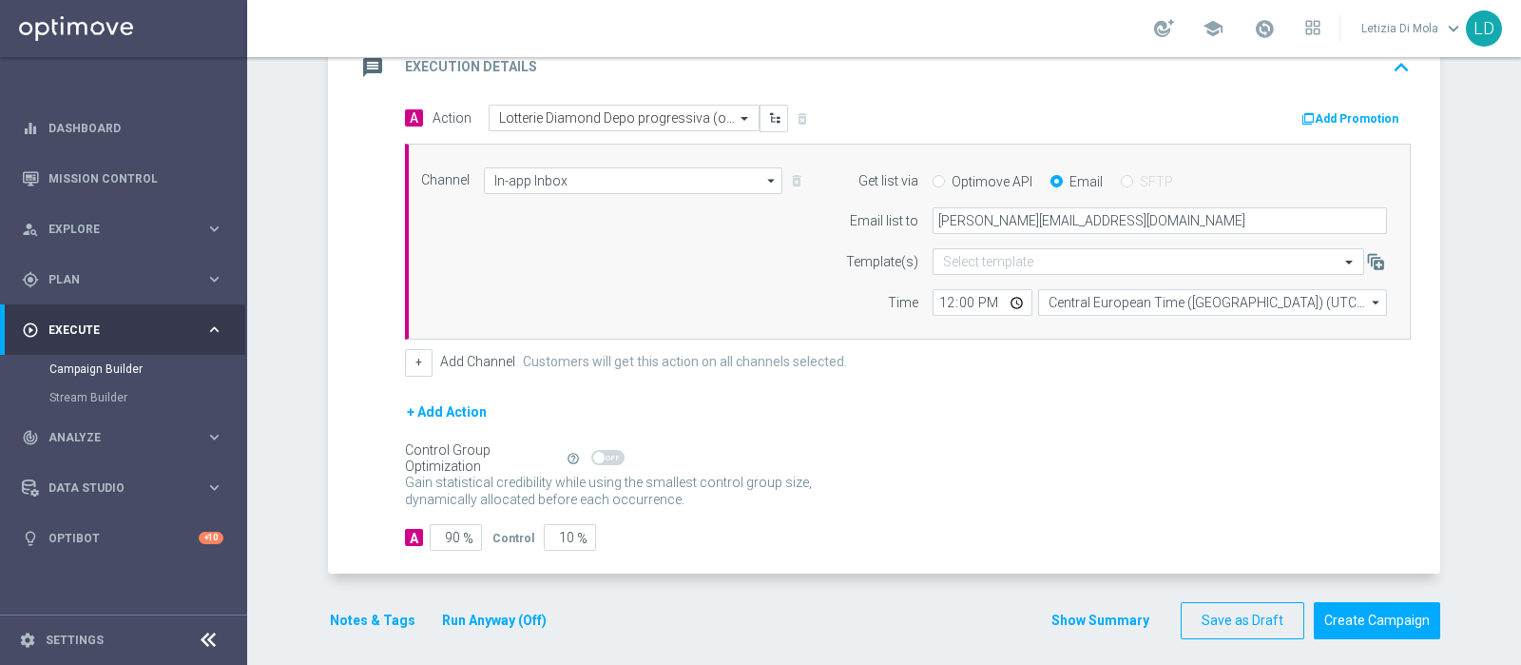
scroll to position [437, 0]
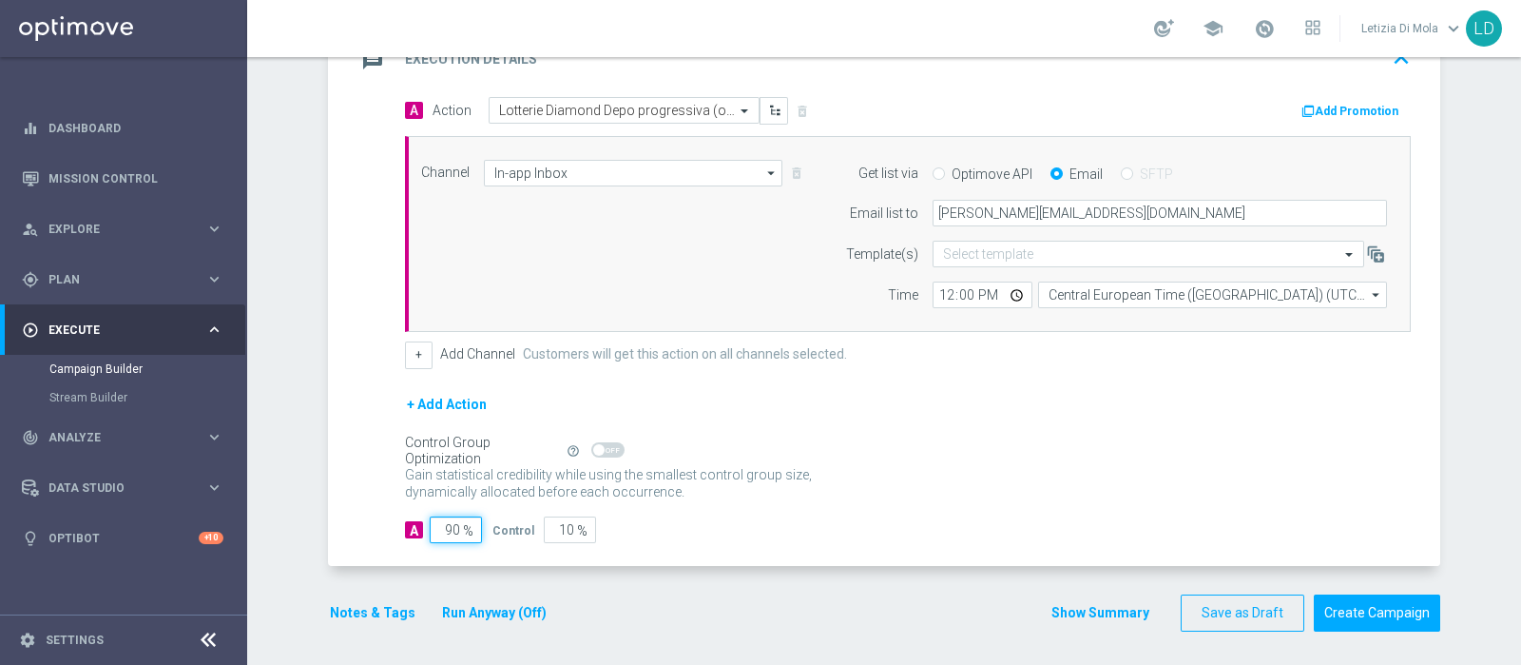
click at [443, 518] on input "90" at bounding box center [456, 529] width 52 height 27
type input "10"
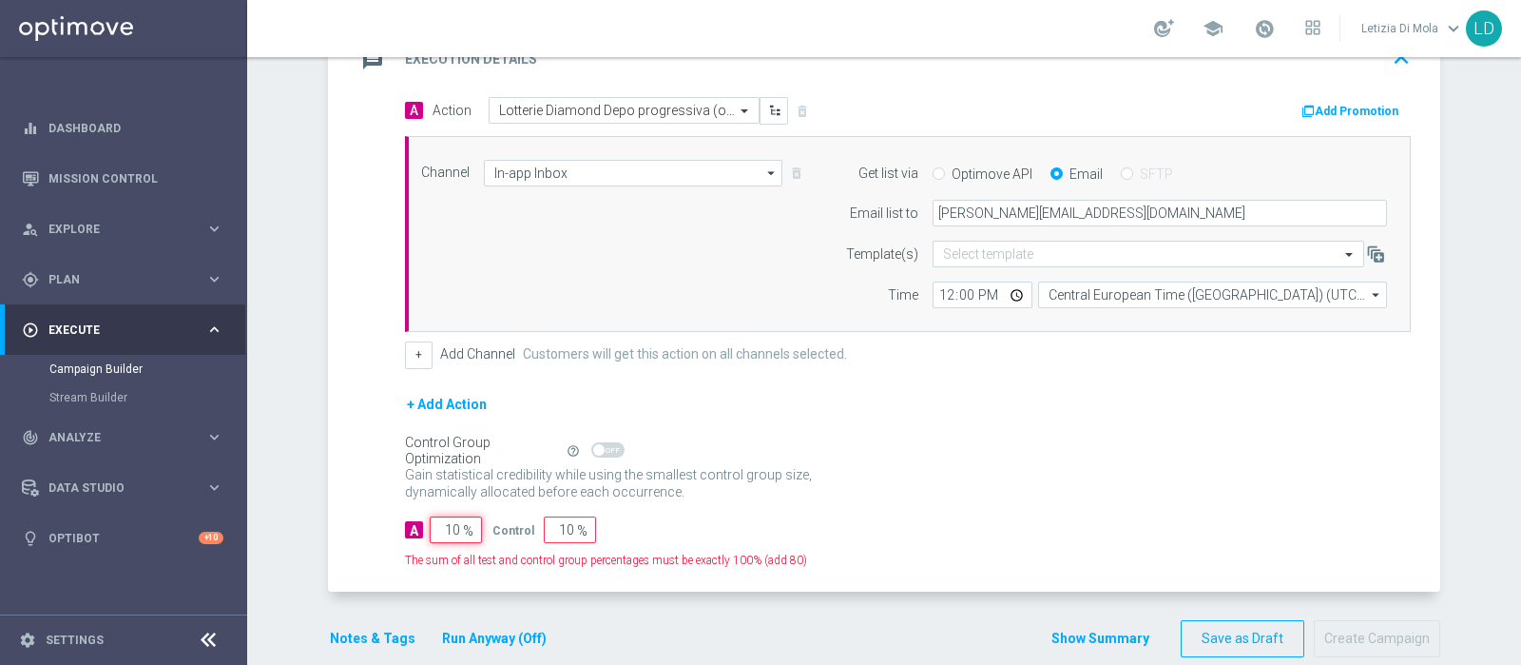
type input "90"
type input "100"
type input "0"
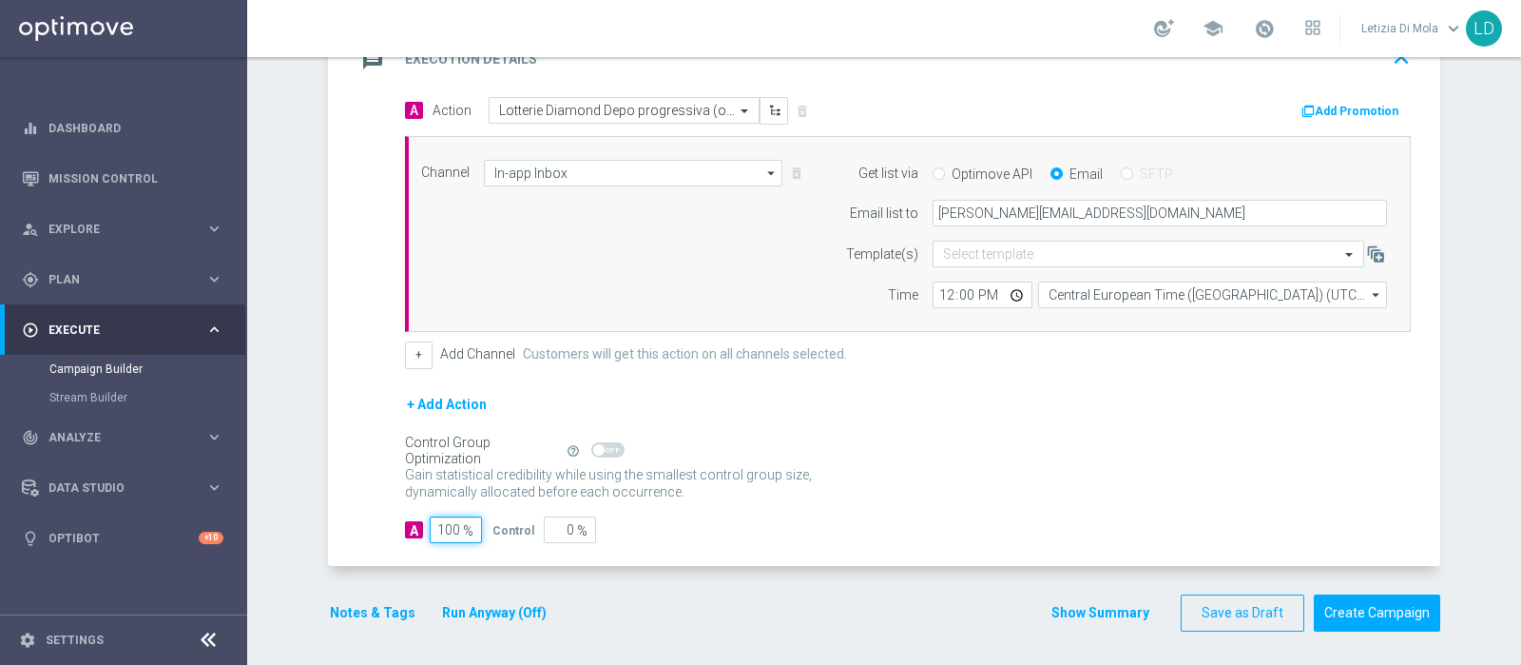
scroll to position [318, 0]
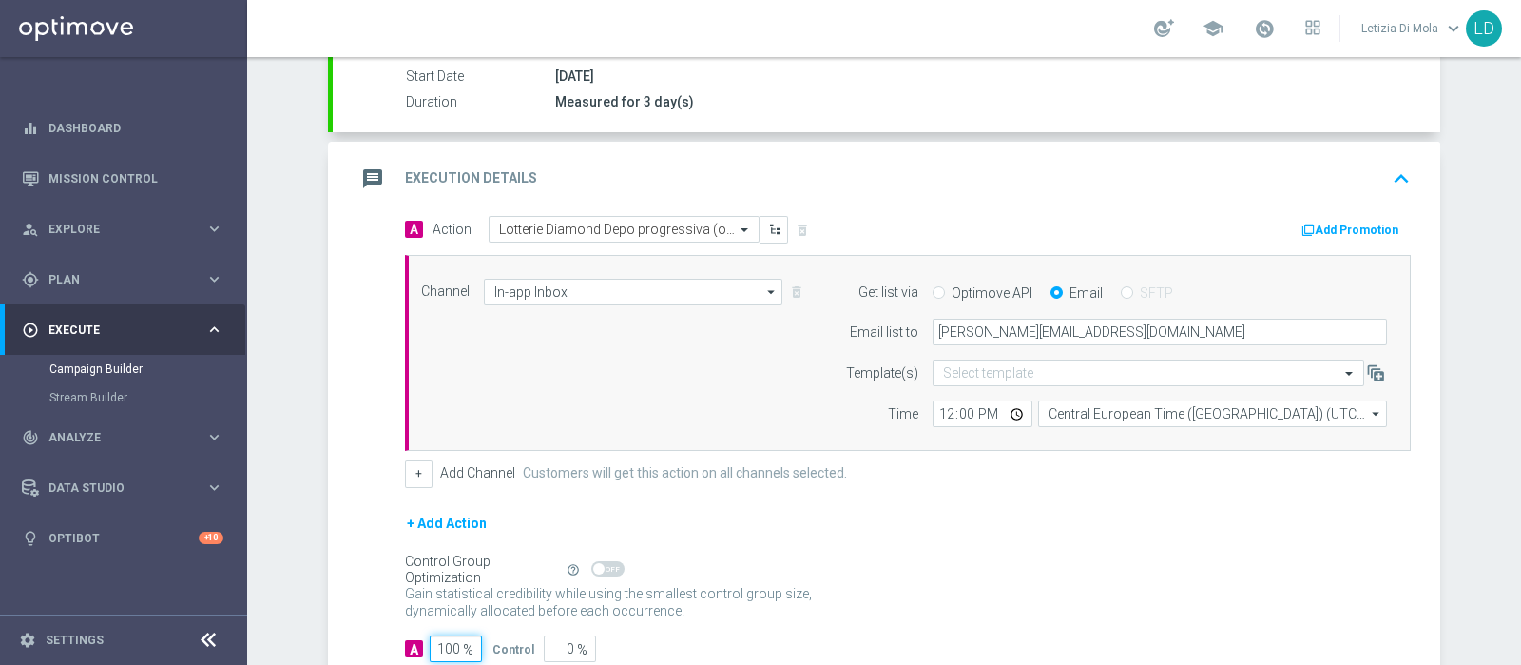
type input "100"
click at [362, 164] on icon "message" at bounding box center [373, 179] width 34 height 34
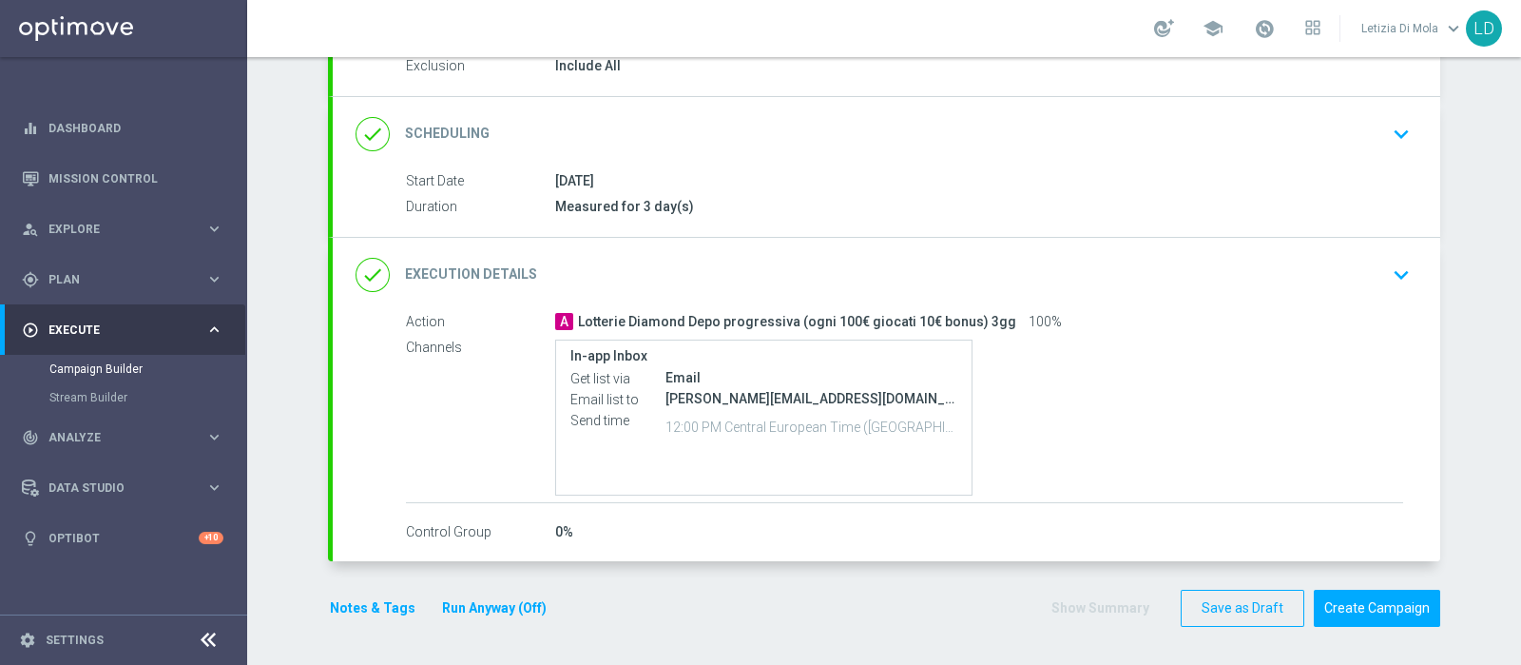
scroll to position [211, 0]
click at [376, 605] on button "Notes & Tags" at bounding box center [372, 612] width 89 height 24
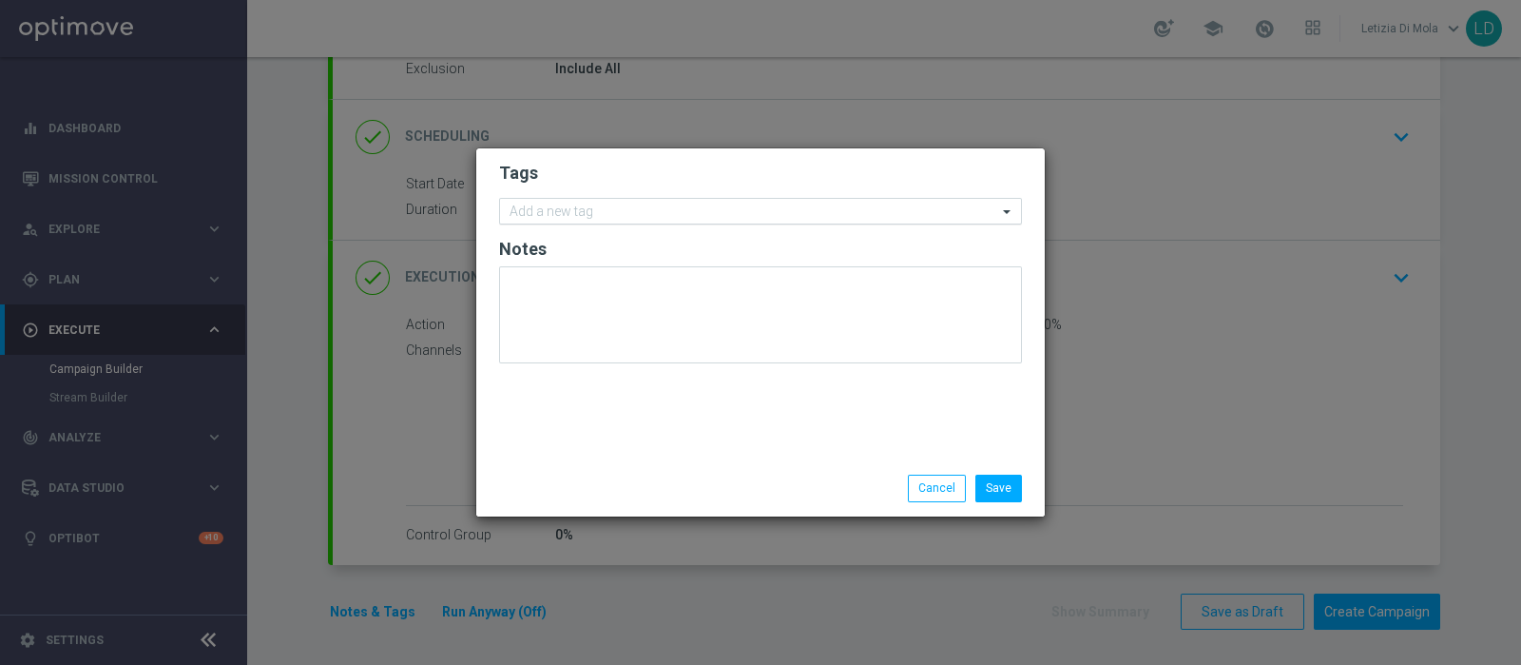
click at [631, 209] on input "text" at bounding box center [754, 212] width 488 height 16
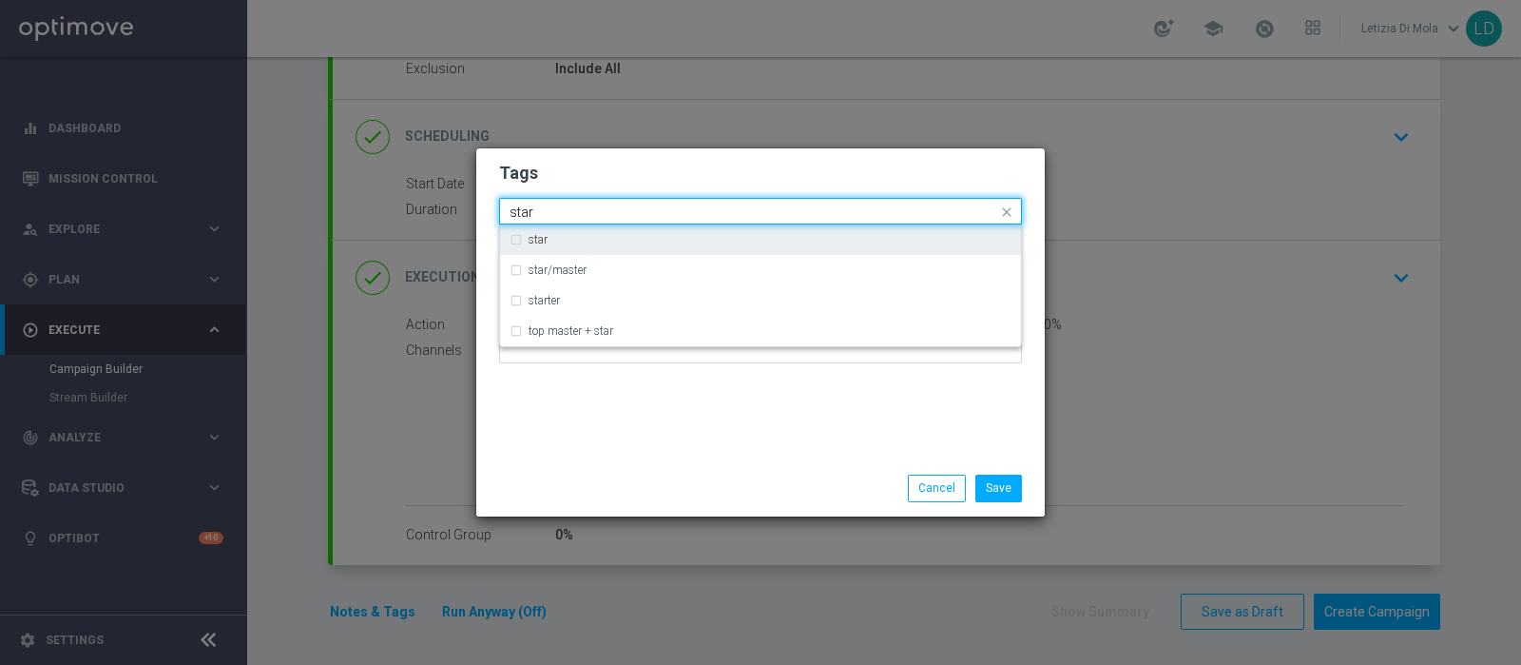
click at [582, 241] on div "star" at bounding box center [770, 239] width 483 height 11
type input "star"
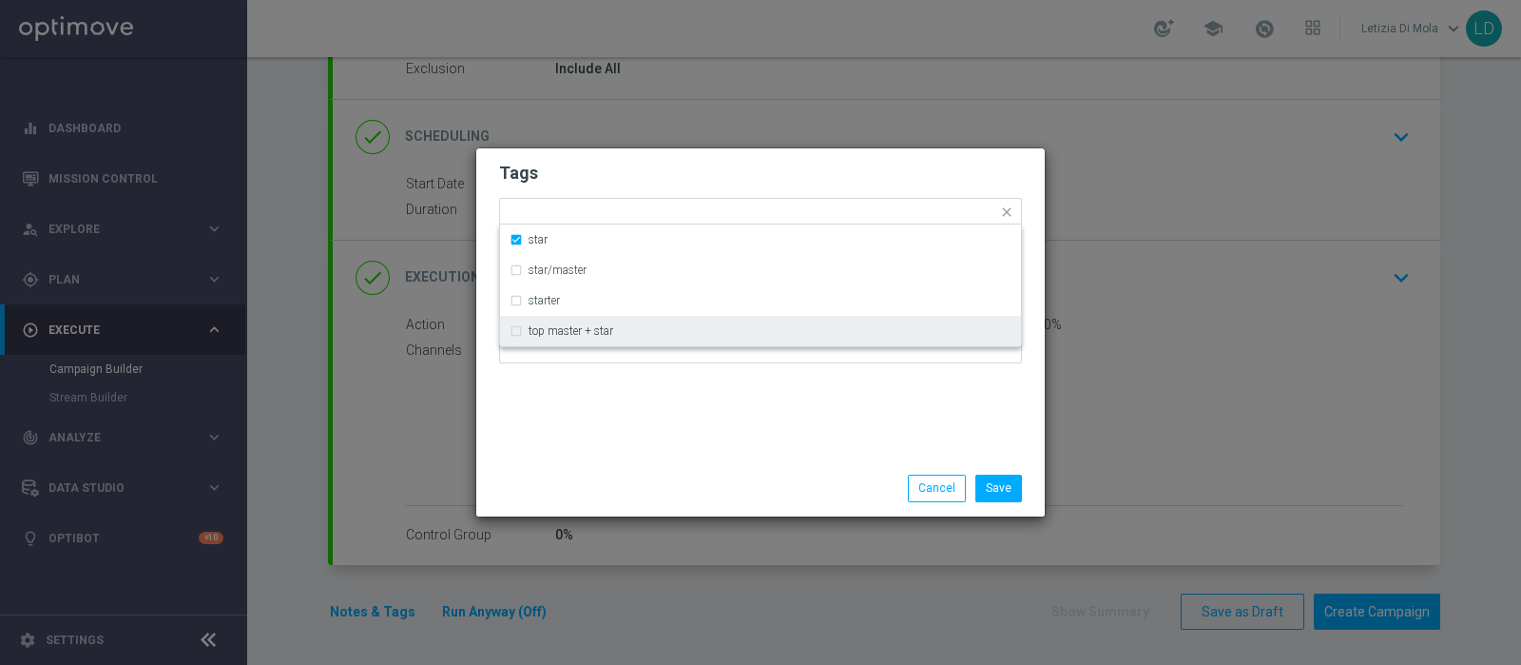
click at [650, 479] on div "Save Cancel" at bounding box center [760, 487] width 551 height 27
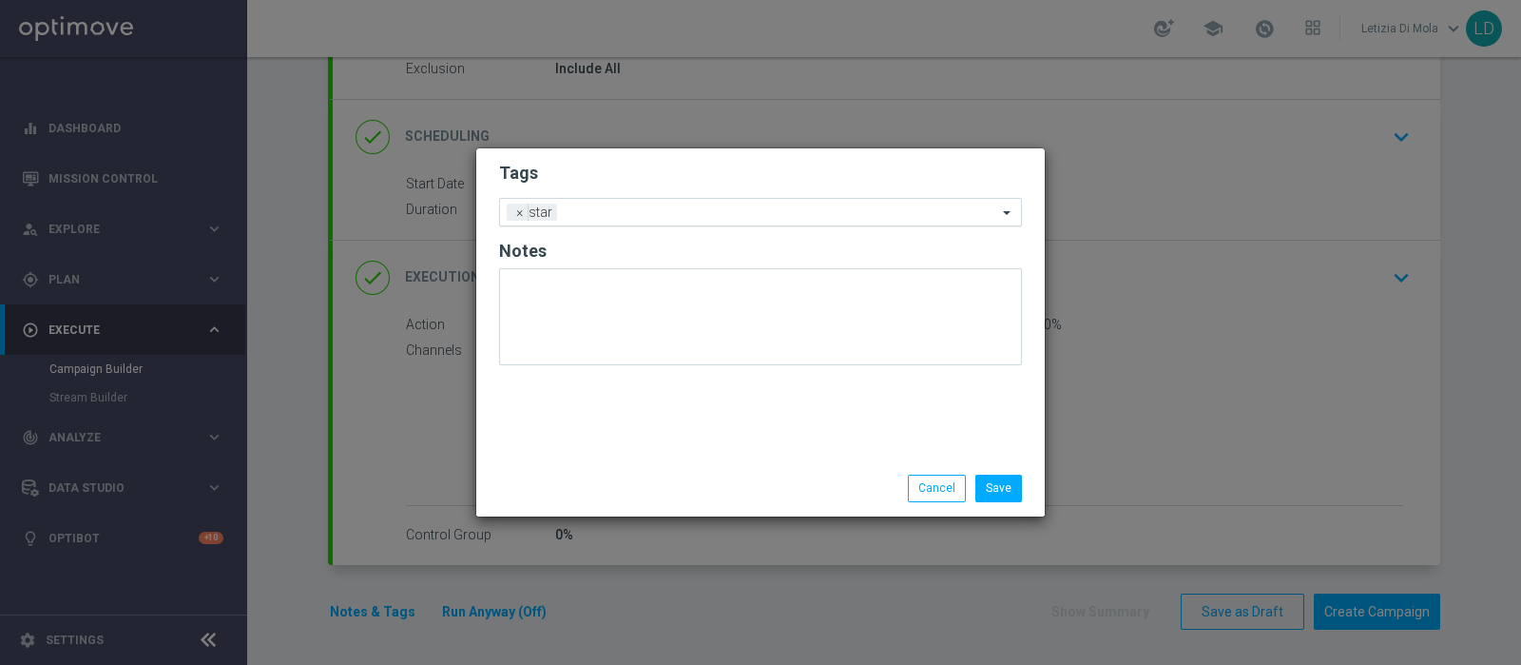
click at [606, 211] on input "text" at bounding box center [781, 213] width 433 height 16
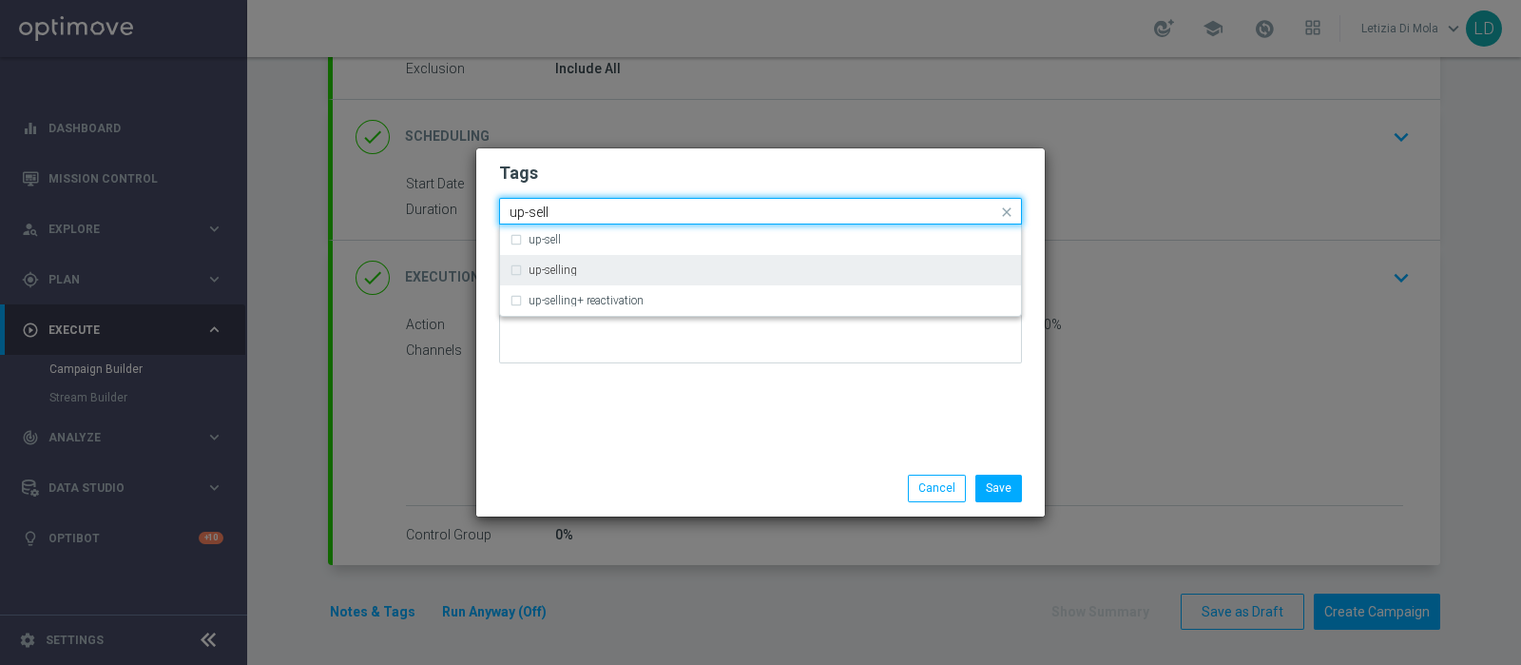
click at [589, 264] on div "up-selling" at bounding box center [770, 269] width 483 height 11
type input "up-sell"
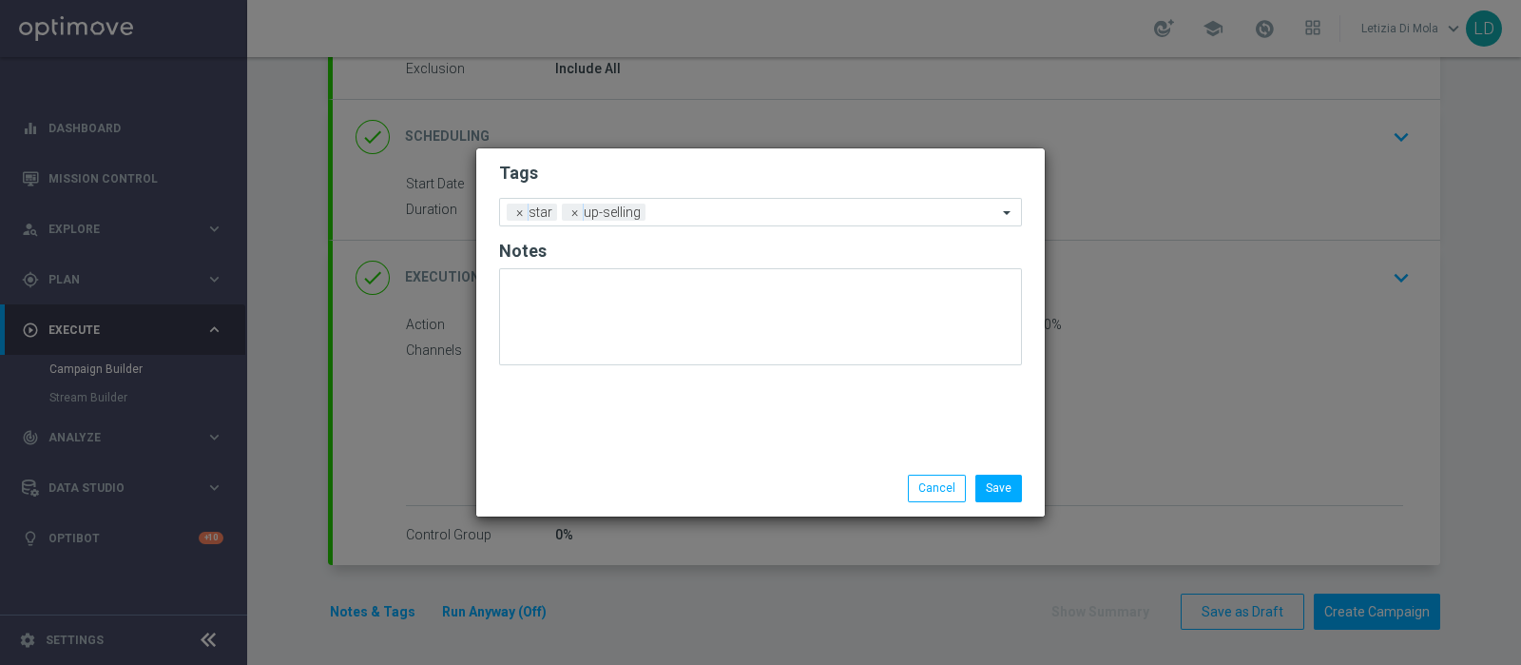
click at [622, 424] on div "Tags Add a new tag × star × up-selling Notes" at bounding box center [760, 304] width 569 height 312
click at [668, 216] on input "text" at bounding box center [825, 213] width 344 height 16
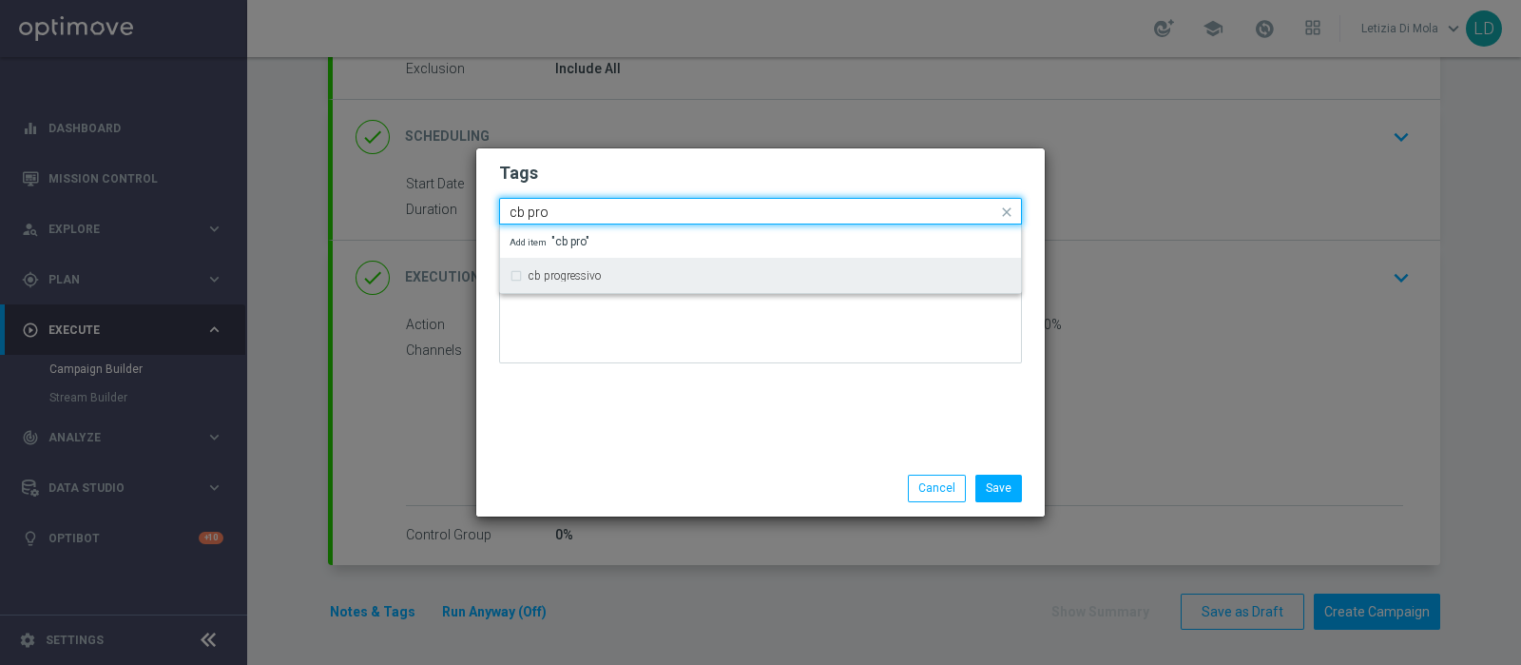
click at [665, 270] on div "cb progressivo" at bounding box center [770, 275] width 483 height 11
type input "cb pro"
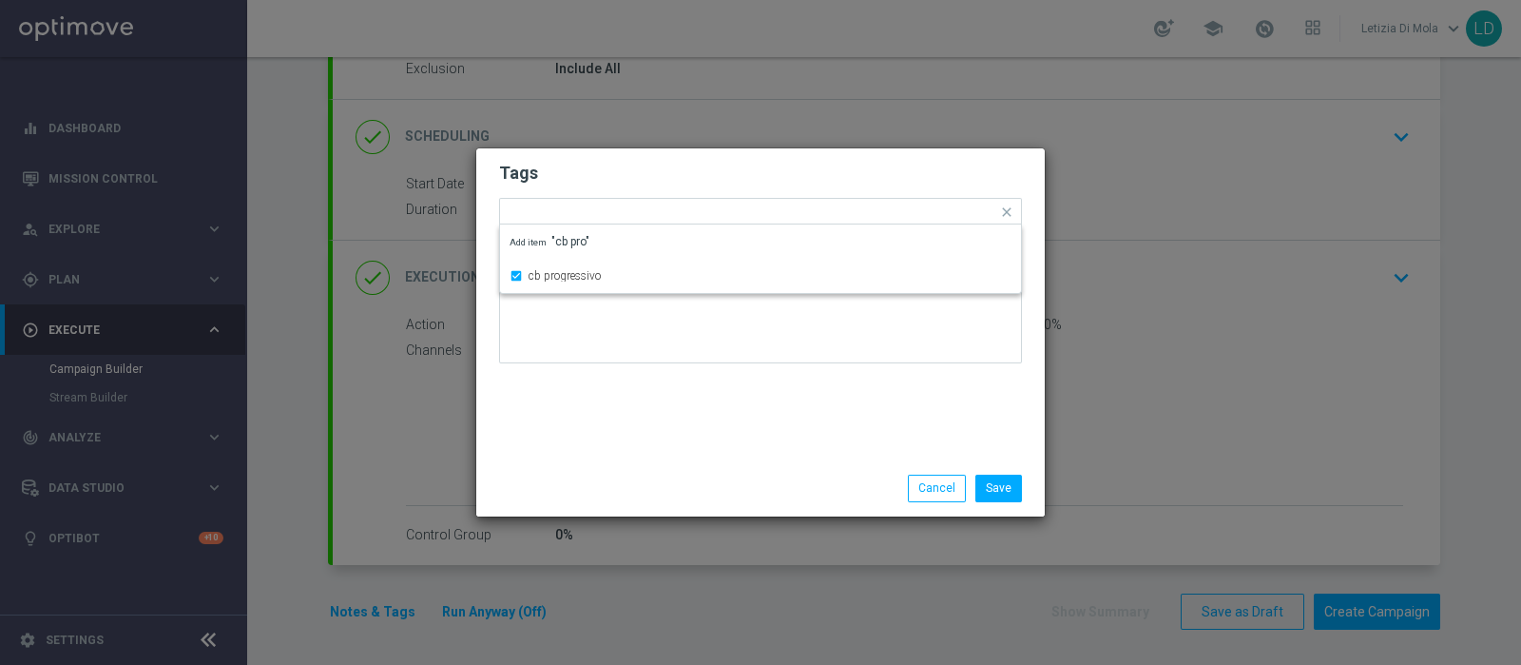
click at [707, 453] on div "Tags Quick find × star × up-selling × cb progressivo cb progressivo Add item "c…" at bounding box center [760, 304] width 569 height 312
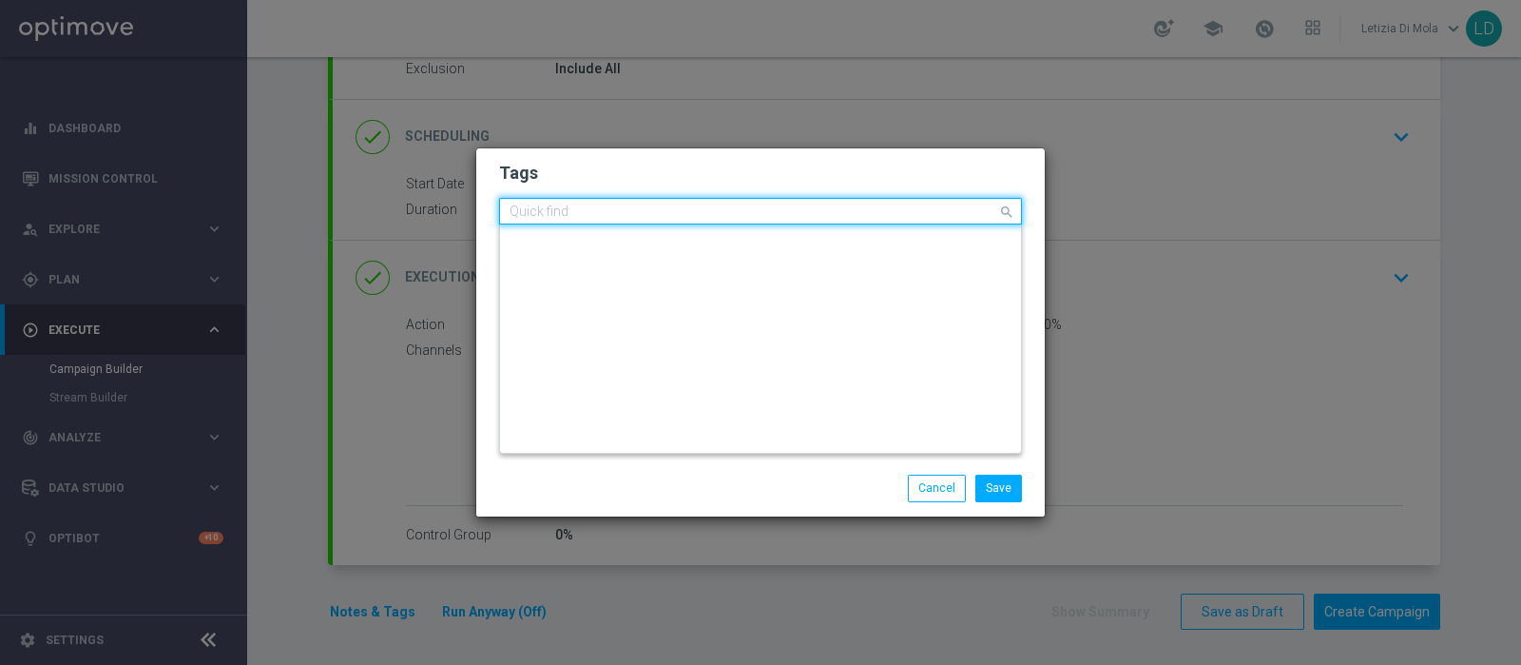
click at [787, 202] on div "Quick find × star × up-selling × cb progressivo" at bounding box center [748, 212] width 497 height 24
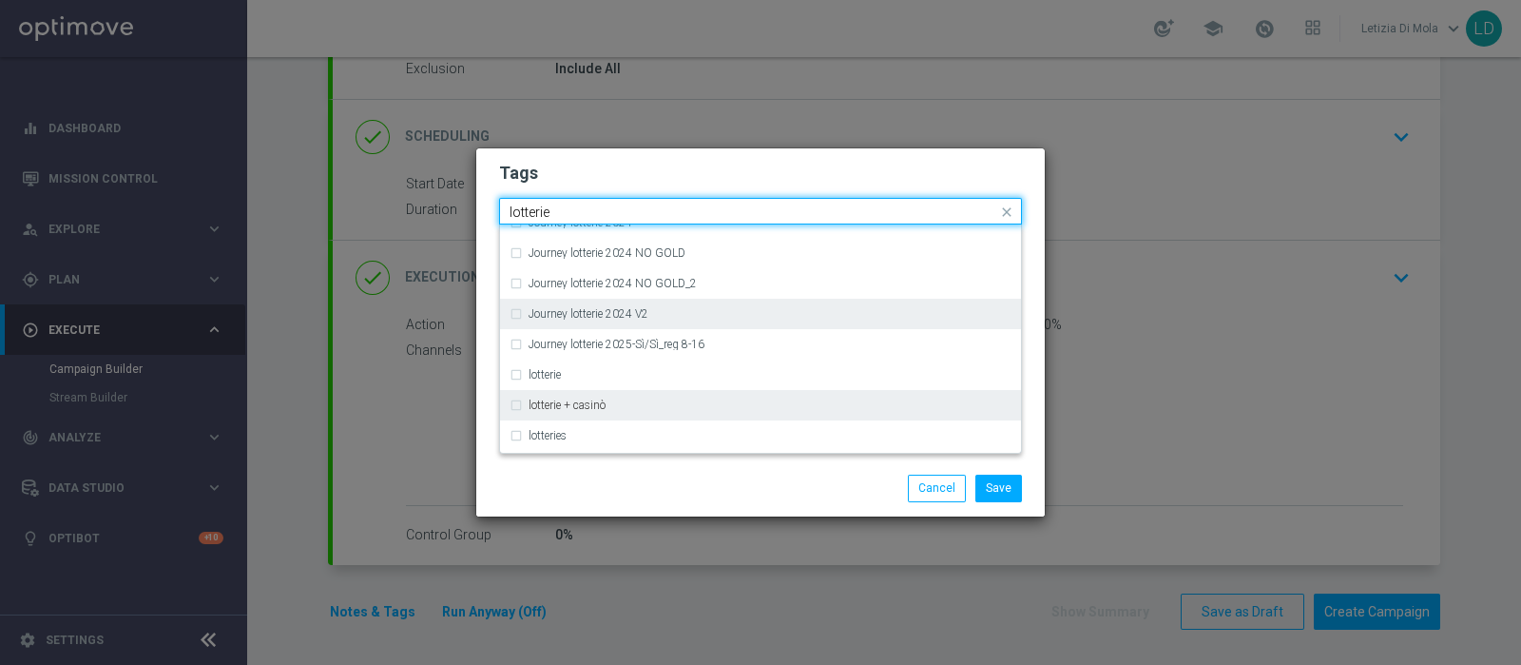
scroll to position [237, 0]
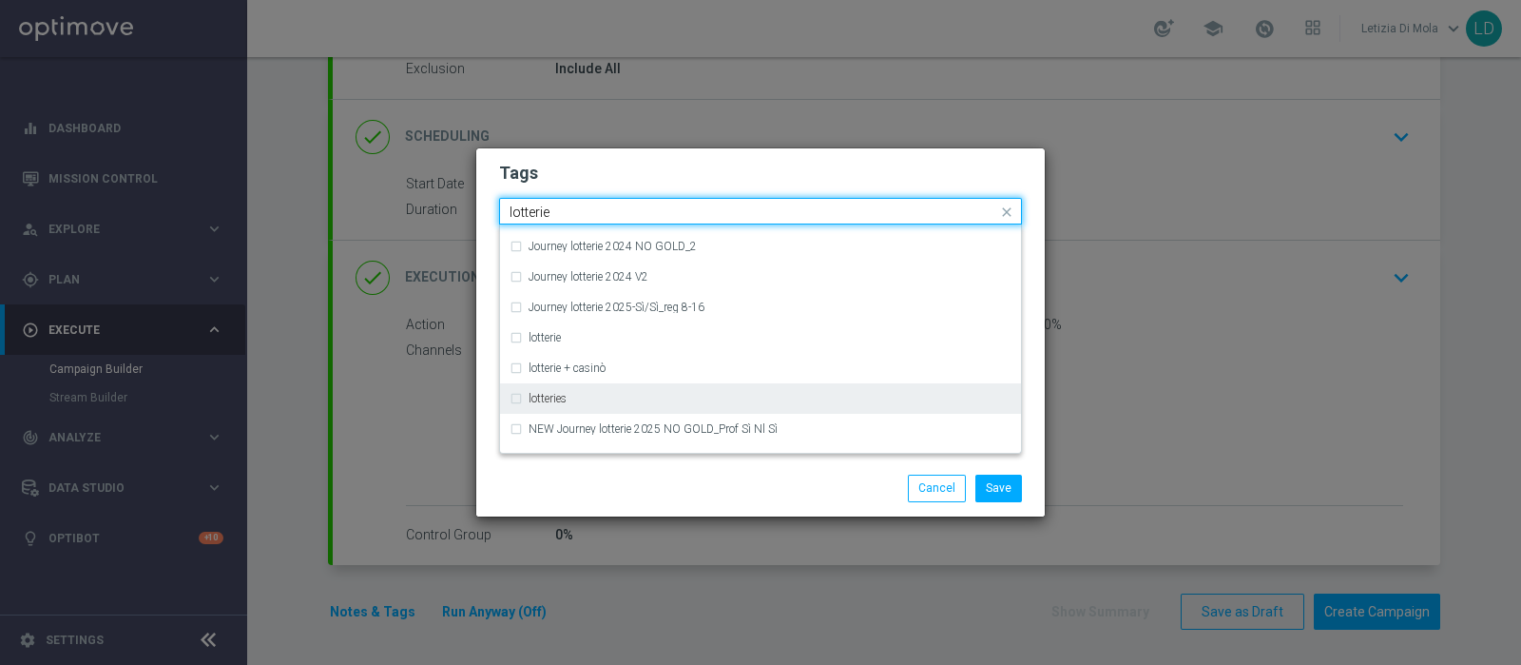
click at [722, 401] on div "lotteries" at bounding box center [770, 398] width 483 height 11
type input "lotterie"
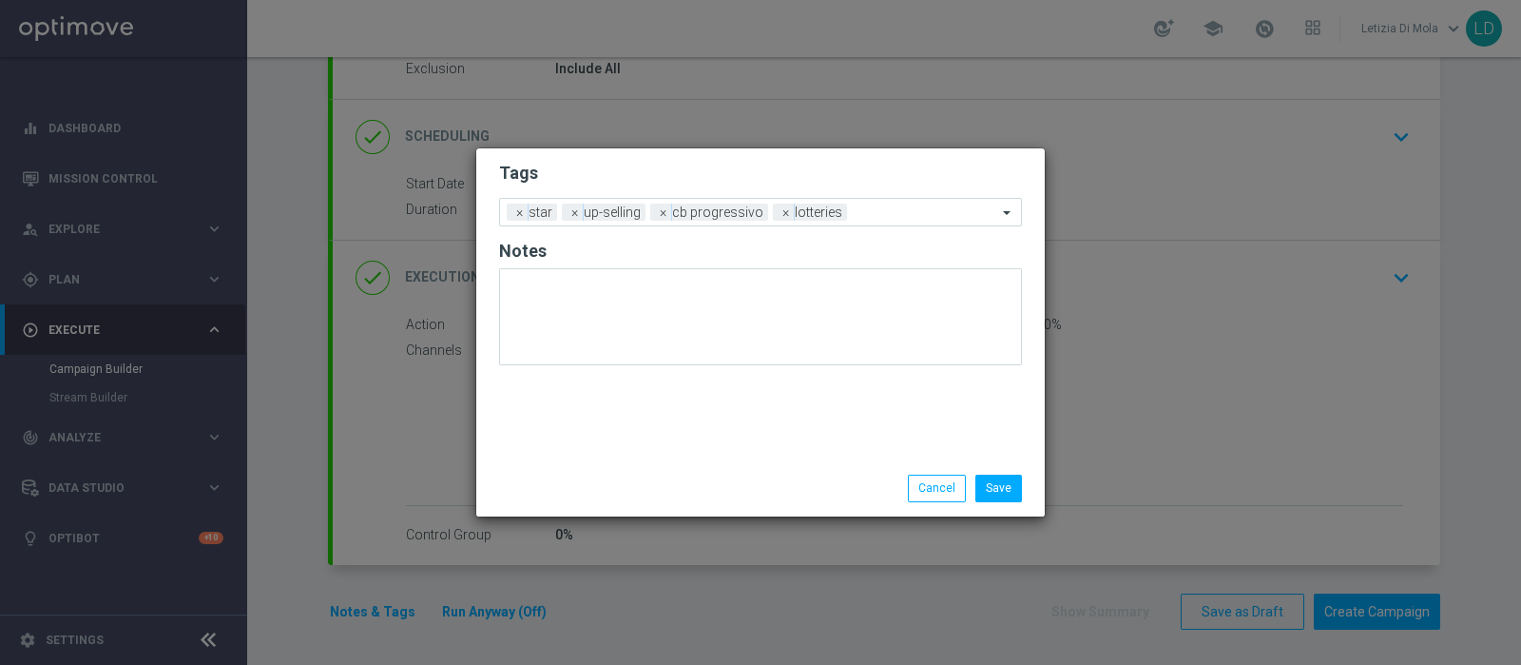
click at [752, 470] on div "Save Cancel" at bounding box center [760, 487] width 569 height 55
click at [915, 221] on input "text" at bounding box center [926, 213] width 143 height 16
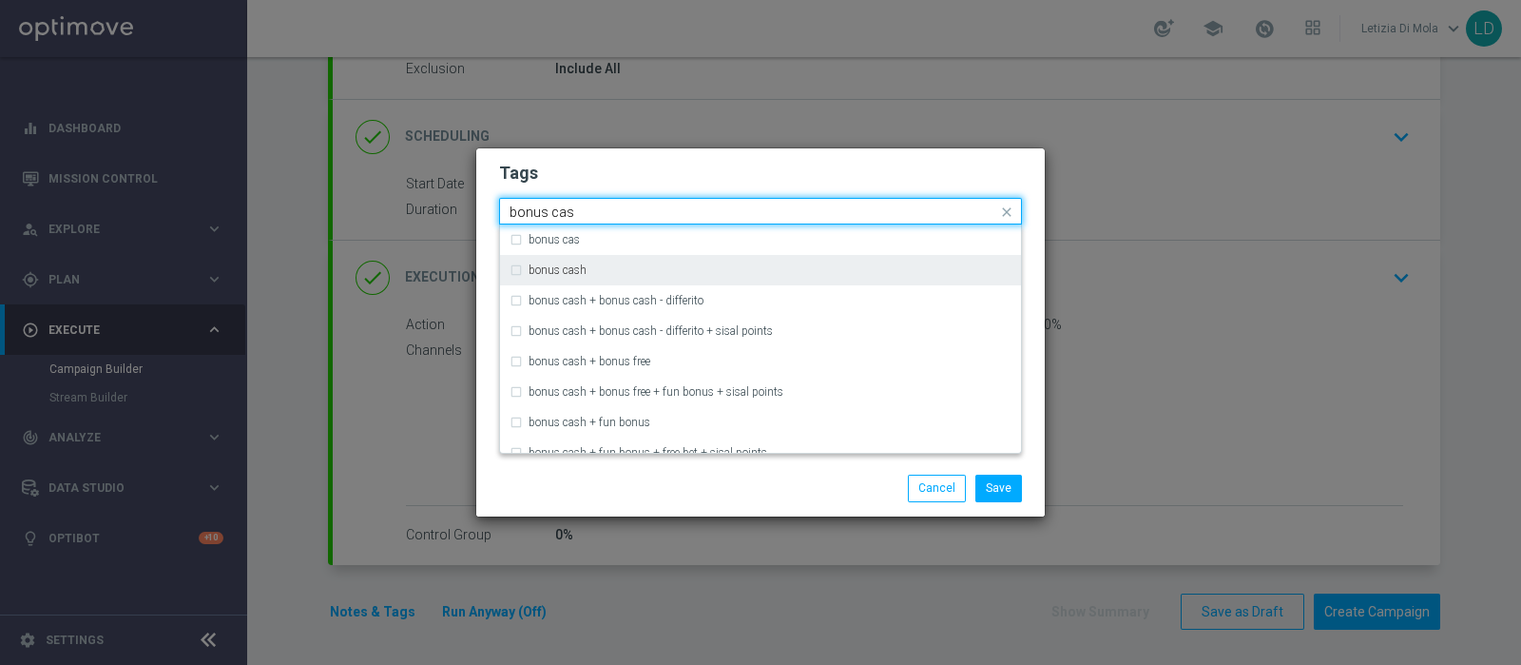
click at [802, 268] on div "bonus cash" at bounding box center [770, 269] width 483 height 11
type input "bonus cas"
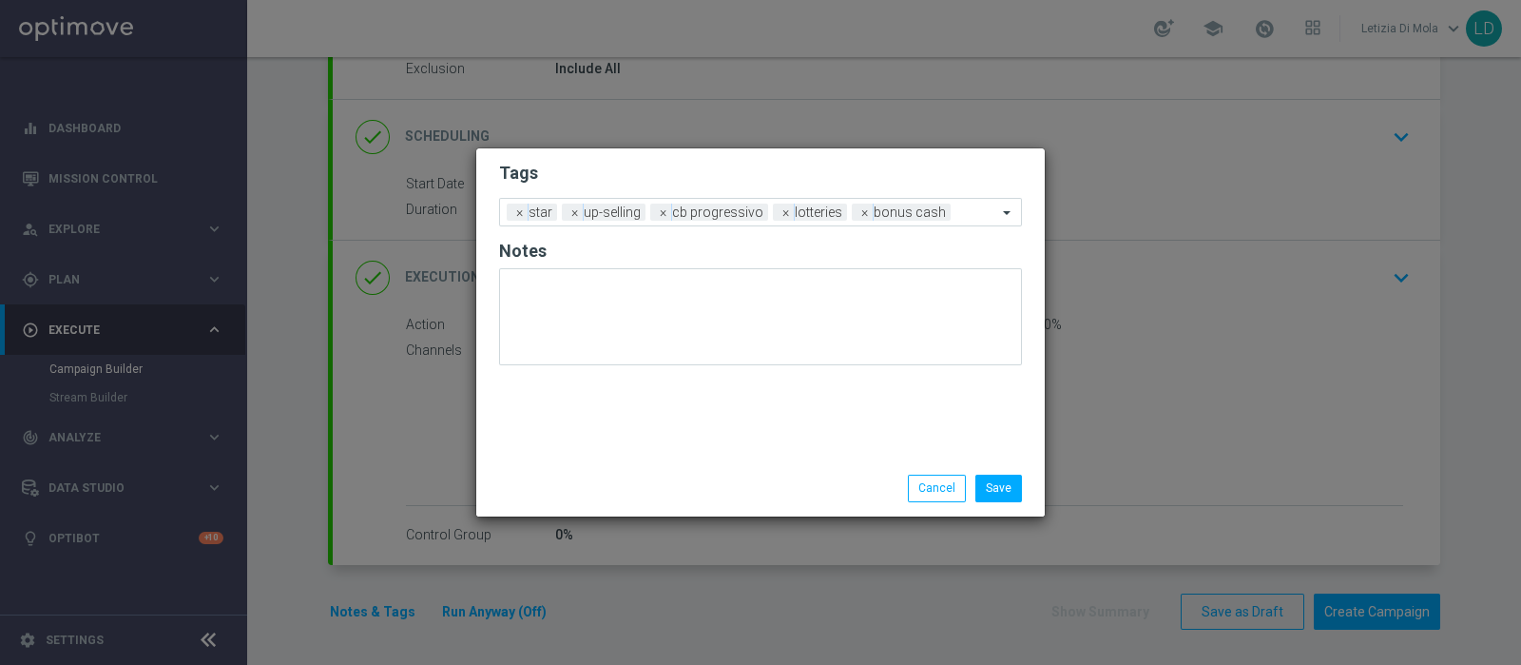
click at [771, 490] on div "Save Cancel" at bounding box center [852, 487] width 368 height 27
click at [1020, 488] on button "Save" at bounding box center [998, 487] width 47 height 27
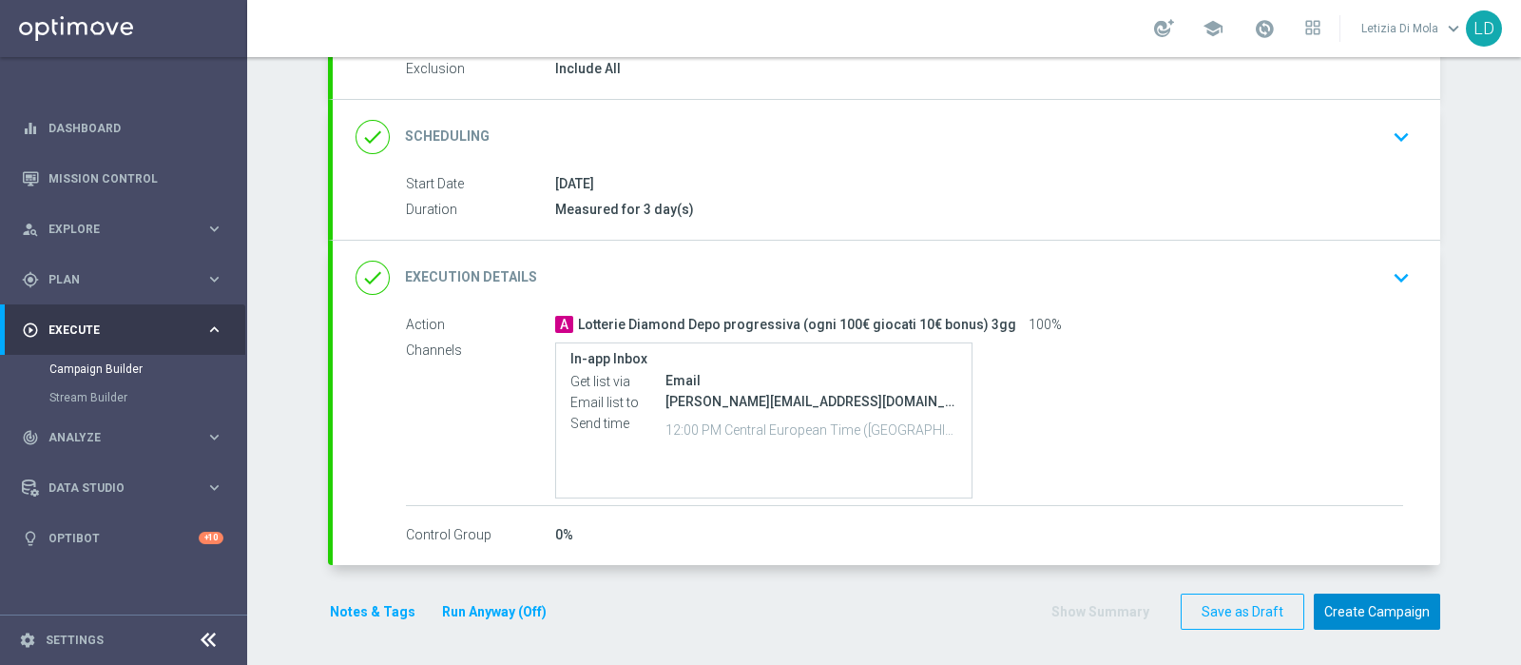
click at [1397, 605] on button "Create Campaign" at bounding box center [1377, 611] width 126 height 37
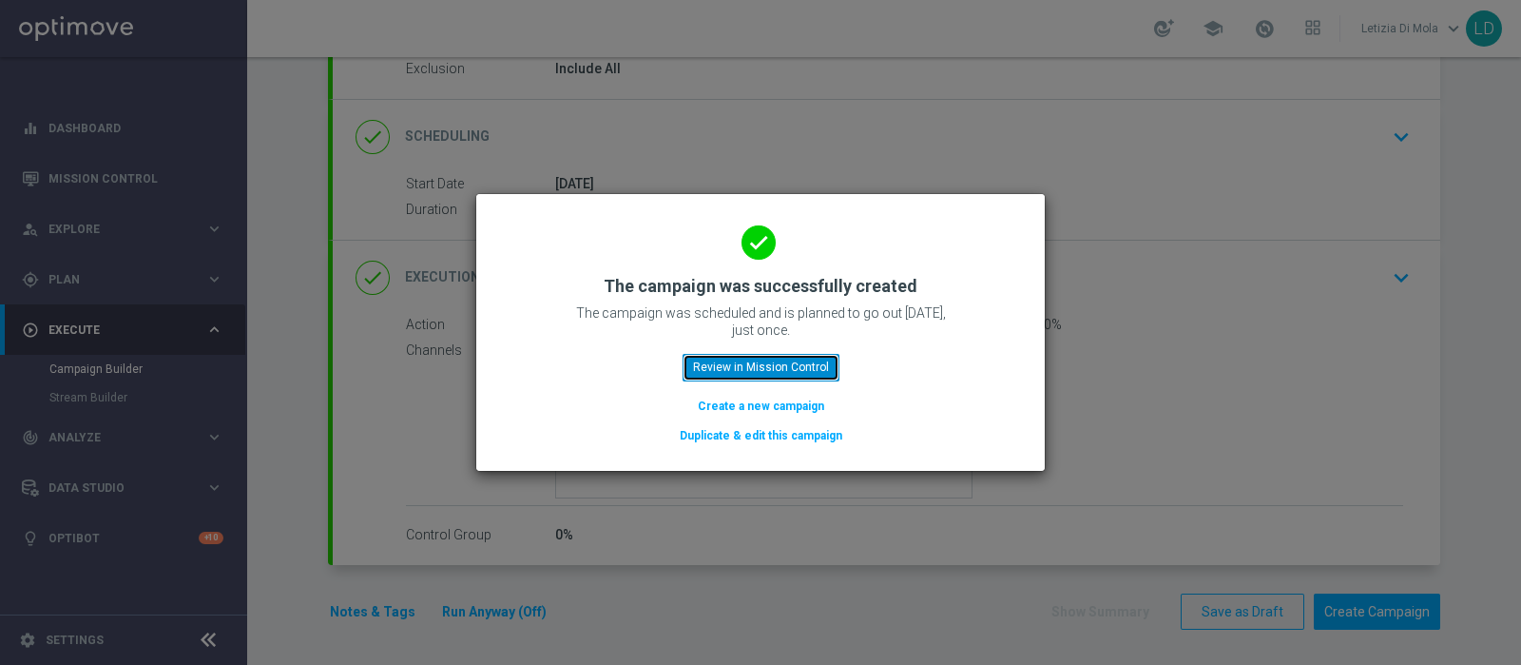
click at [805, 363] on button "Review in Mission Control" at bounding box center [761, 367] width 157 height 27
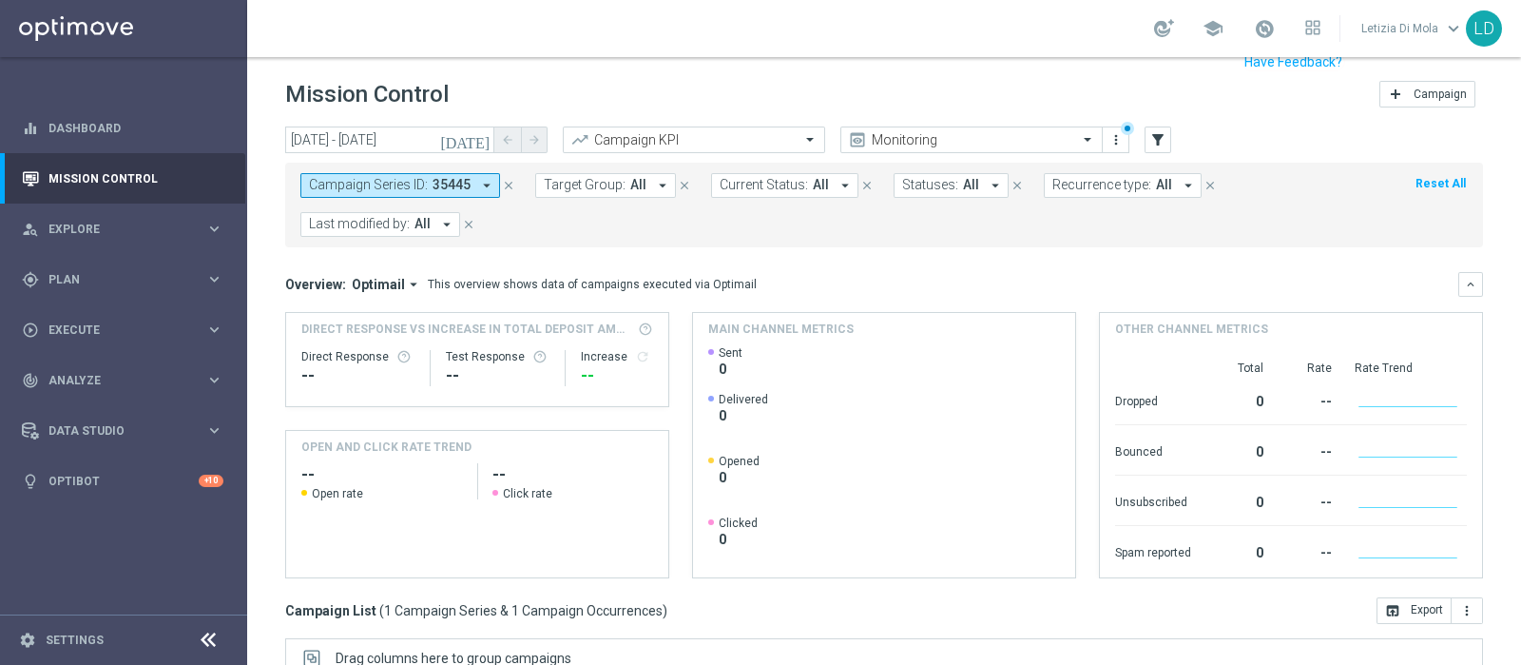
scroll to position [237, 0]
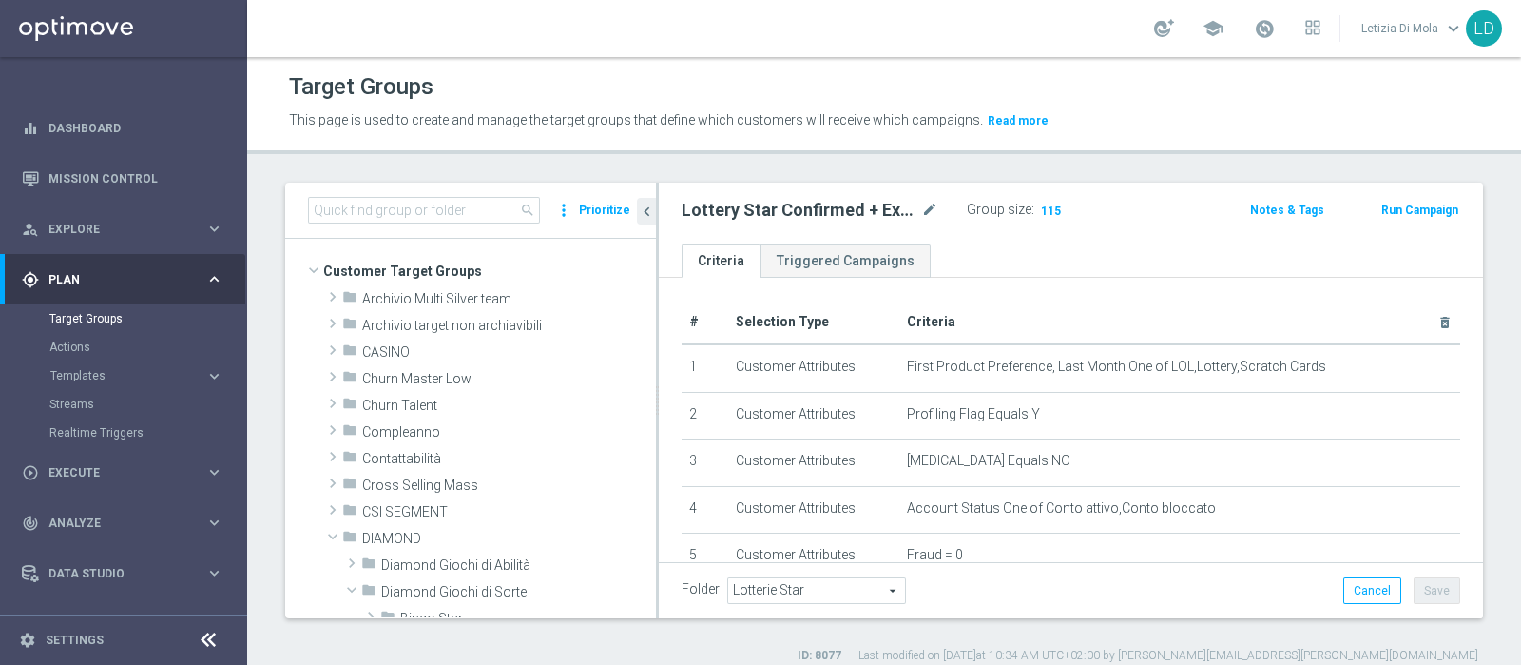
scroll to position [474, 0]
